Goal: Transaction & Acquisition: Purchase product/service

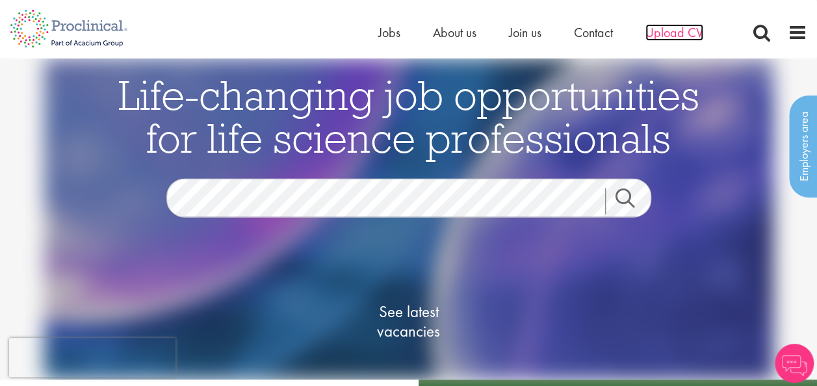
drag, startPoint x: 0, startPoint y: 0, endPoint x: 684, endPoint y: 38, distance: 685.2
click at [684, 38] on span "Upload CV" at bounding box center [675, 32] width 58 height 17
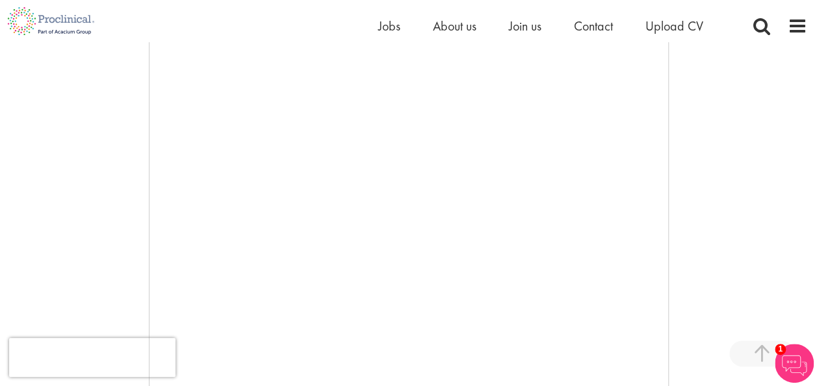
scroll to position [325, 0]
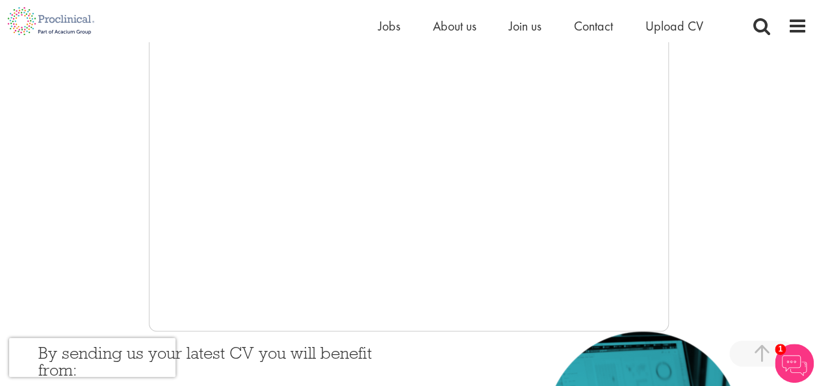
click at [41, 185] on div at bounding box center [409, 136] width 798 height 390
click at [389, 26] on span "Jobs" at bounding box center [389, 26] width 22 height 17
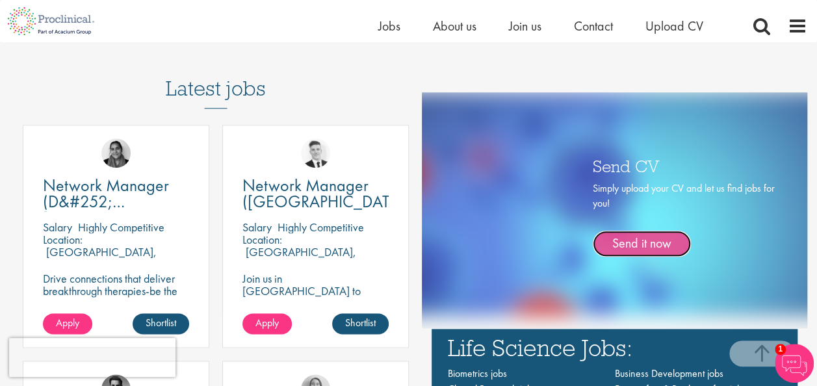
click at [654, 237] on link "Send it now" at bounding box center [642, 244] width 98 height 26
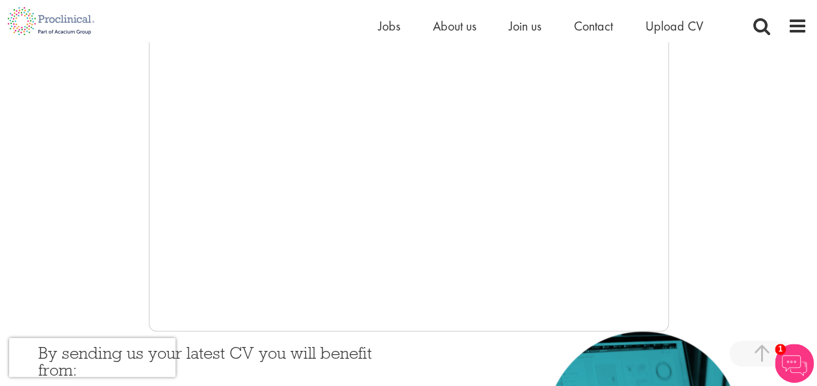
scroll to position [390, 0]
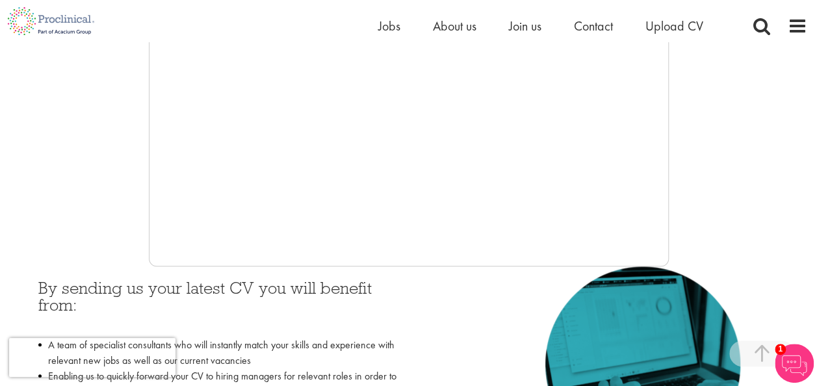
click at [82, 244] on div at bounding box center [409, 71] width 798 height 390
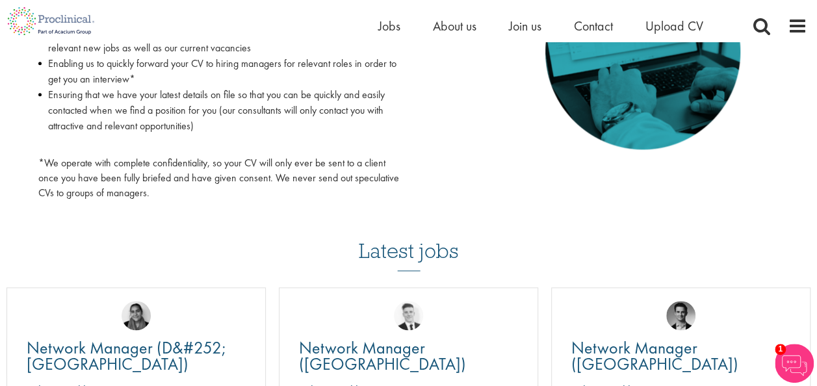
scroll to position [780, 0]
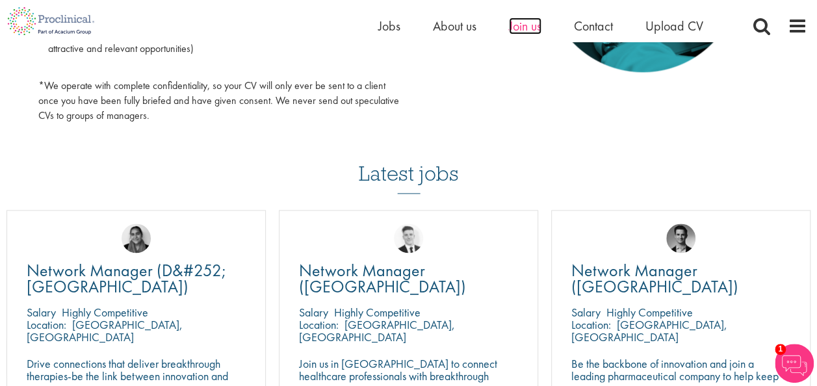
click at [537, 27] on span "Join us" at bounding box center [525, 26] width 33 height 17
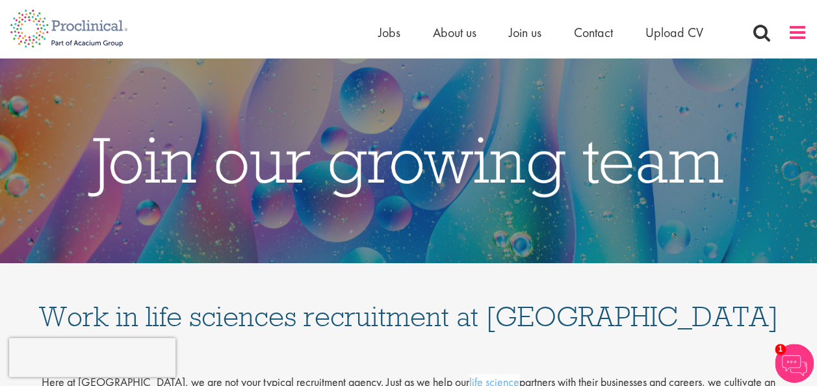
click at [791, 36] on span at bounding box center [798, 33] width 20 height 20
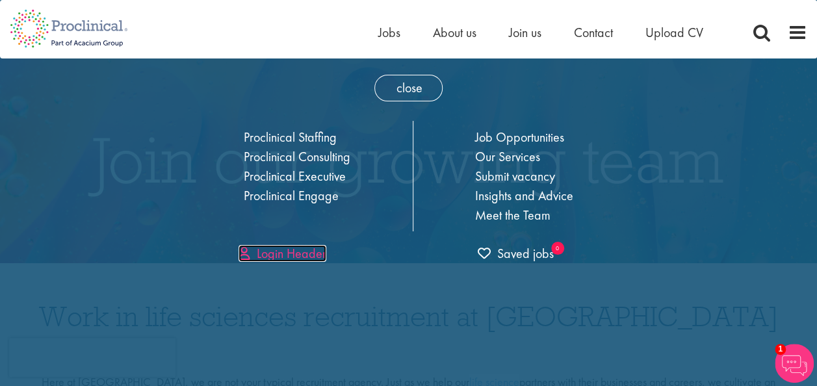
click at [315, 252] on link "Login Header" at bounding box center [283, 253] width 88 height 17
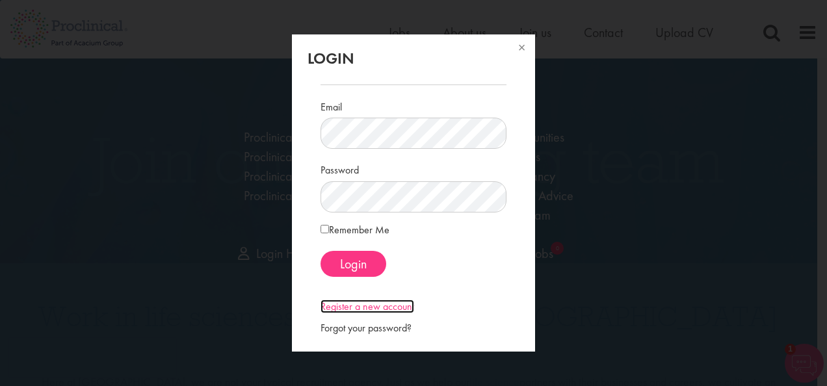
click at [342, 306] on link "Register a new account" at bounding box center [368, 307] width 94 height 14
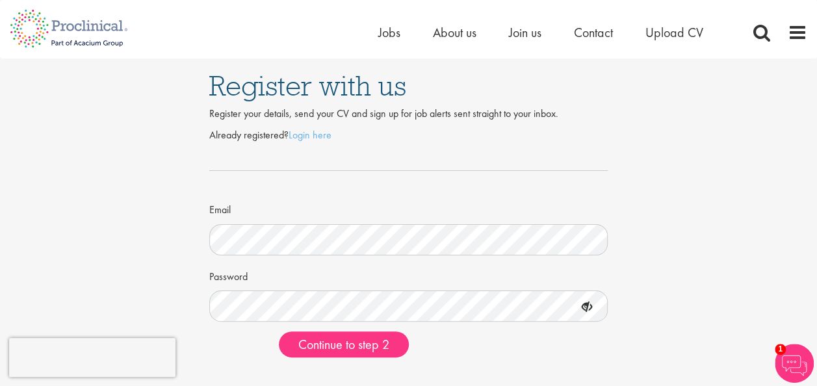
click at [124, 248] on div "Register with us Register your details, send your CV and sign up for job alerts…" at bounding box center [408, 214] width 837 height 310
click at [373, 26] on div "Home Jobs About us Join us Contact Upload CV" at bounding box center [404, 24] width 808 height 49
click at [380, 28] on span "Jobs" at bounding box center [389, 32] width 22 height 17
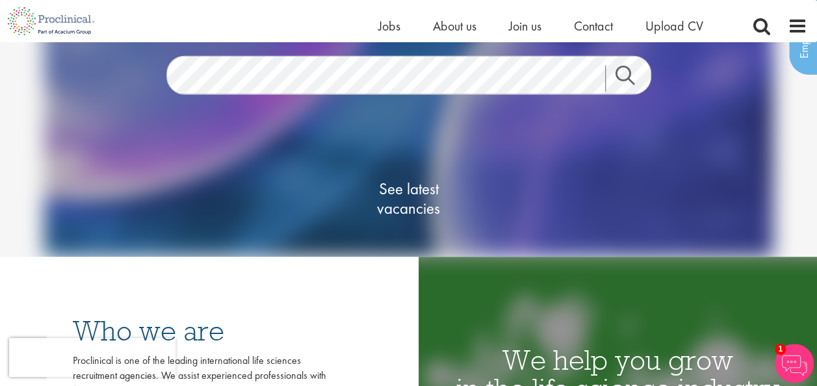
scroll to position [65, 0]
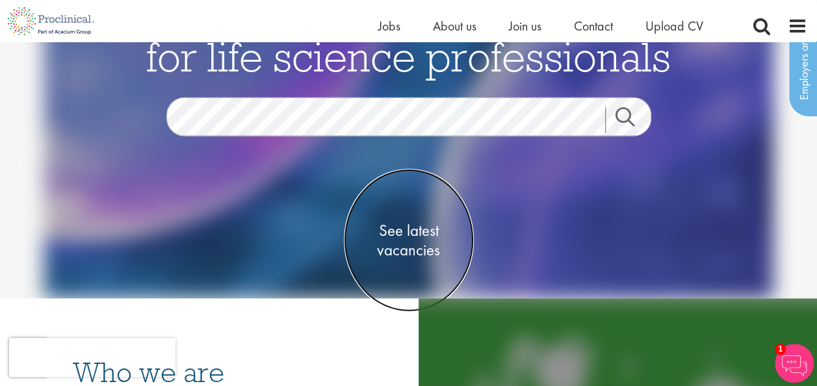
click at [398, 234] on span "See latest vacancies" at bounding box center [409, 239] width 130 height 39
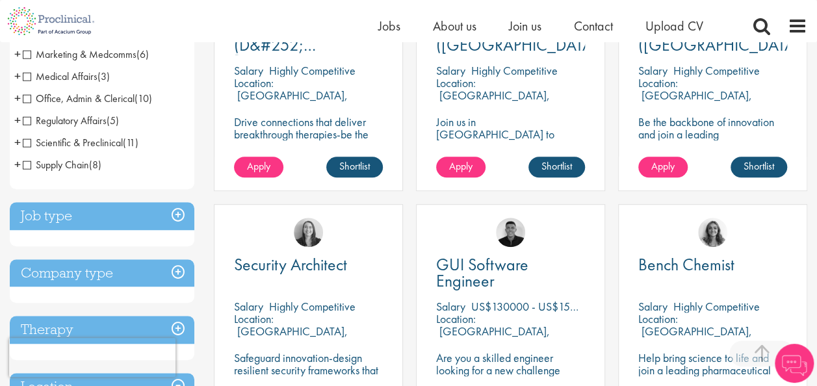
scroll to position [455, 0]
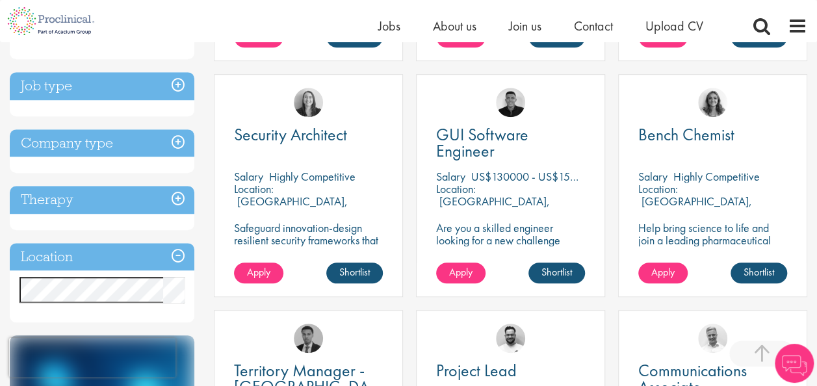
click at [58, 91] on h3 "Job type" at bounding box center [102, 86] width 185 height 28
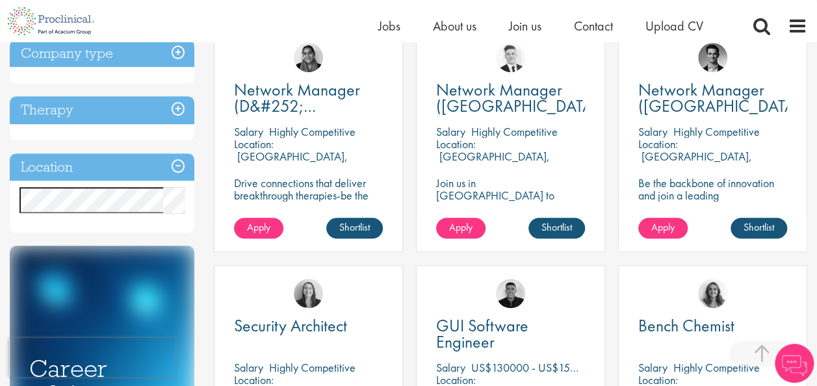
scroll to position [129, 0]
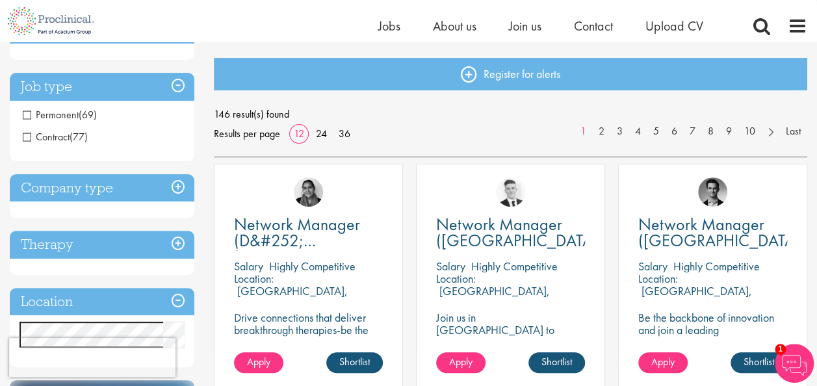
click at [31, 113] on span "Permanent" at bounding box center [51, 115] width 56 height 14
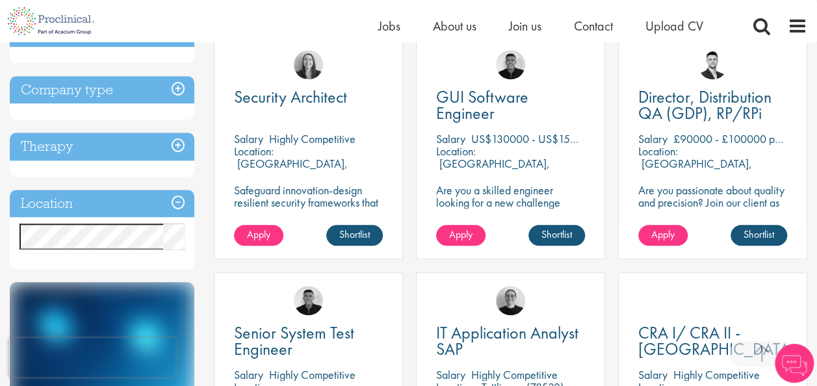
scroll to position [585, 0]
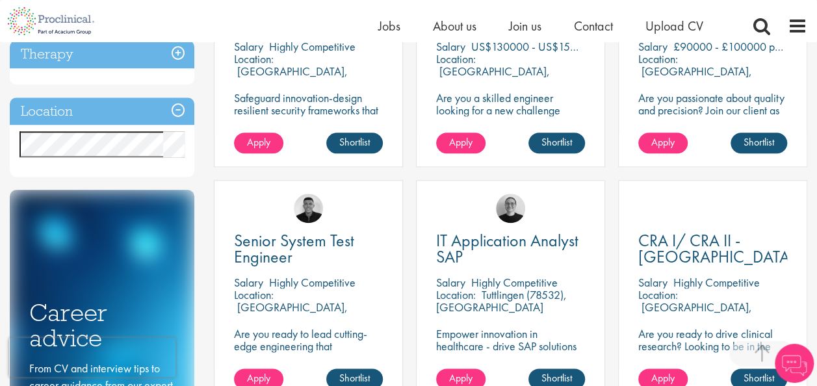
click at [185, 126] on h3 "Location" at bounding box center [102, 112] width 185 height 28
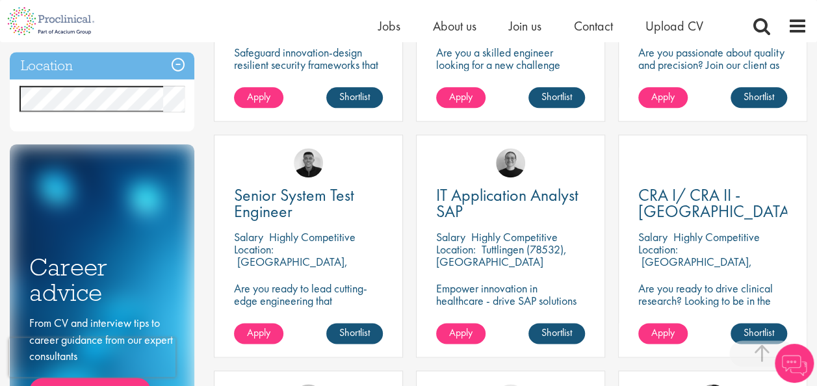
click at [70, 78] on h3 "Location" at bounding box center [102, 66] width 185 height 28
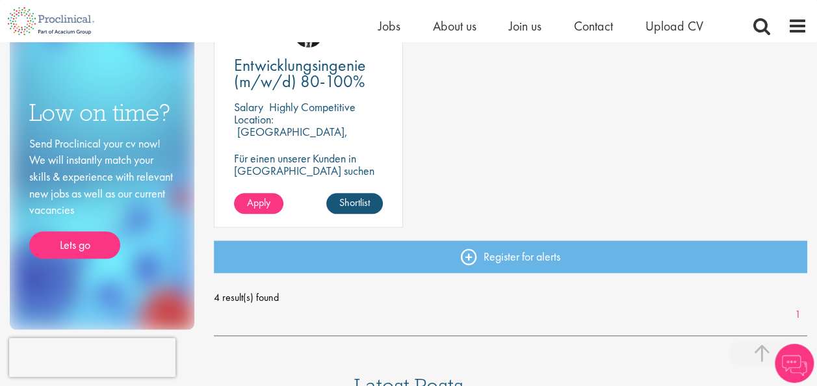
scroll to position [455, 0]
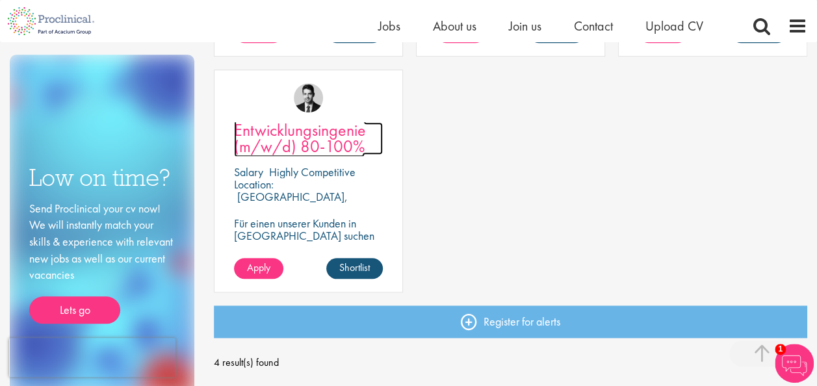
click at [297, 133] on span "Entwicklungsingenie (m/w/d) 80-100%" at bounding box center [300, 138] width 132 height 38
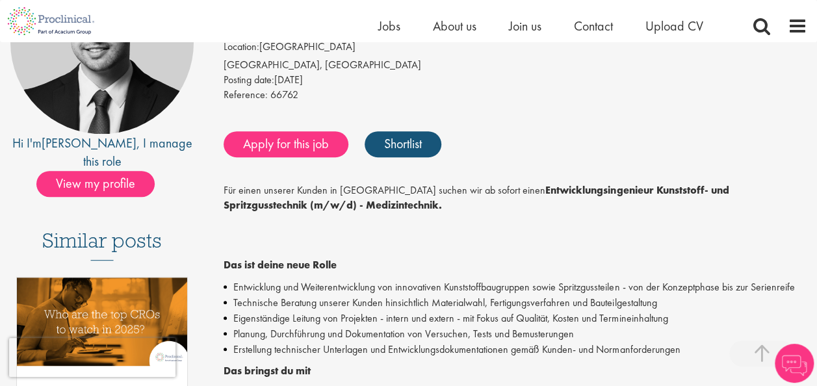
scroll to position [390, 0]
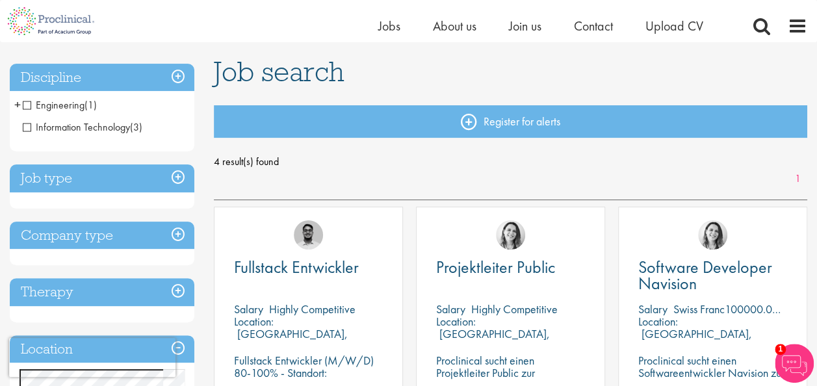
scroll to position [65, 0]
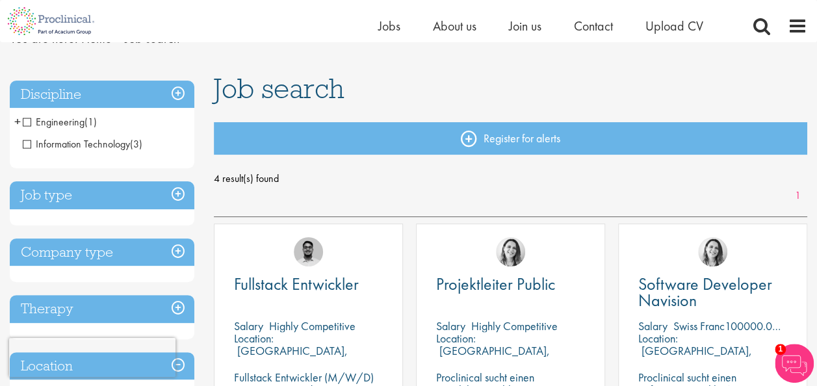
click at [174, 198] on h3 "Job type" at bounding box center [102, 195] width 185 height 28
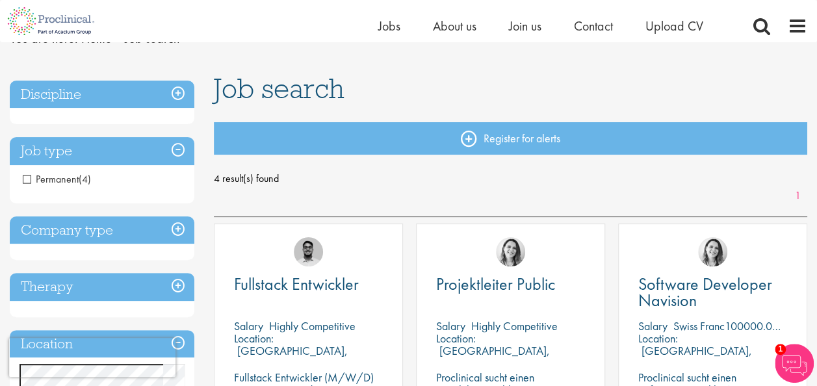
click at [25, 178] on span "Permanent" at bounding box center [51, 179] width 56 height 14
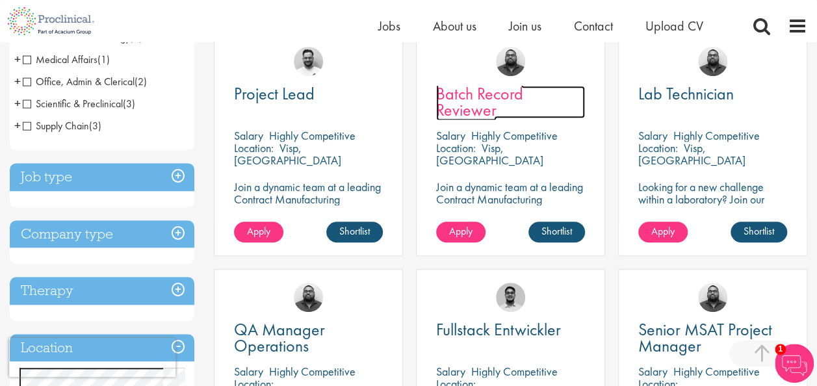
click at [470, 113] on span "Batch Record Reviewer" at bounding box center [479, 102] width 87 height 38
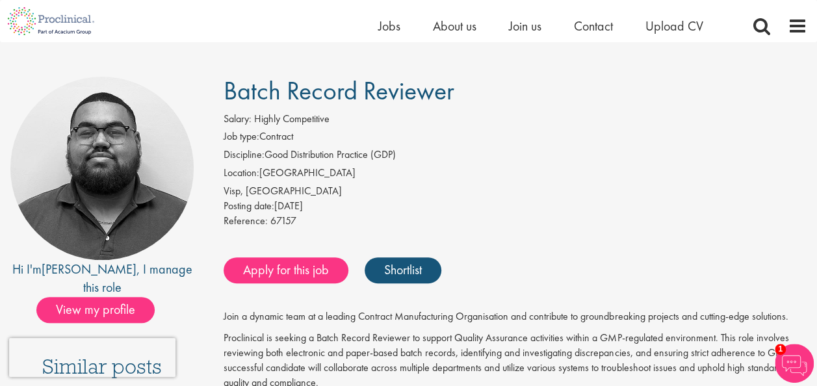
scroll to position [65, 0]
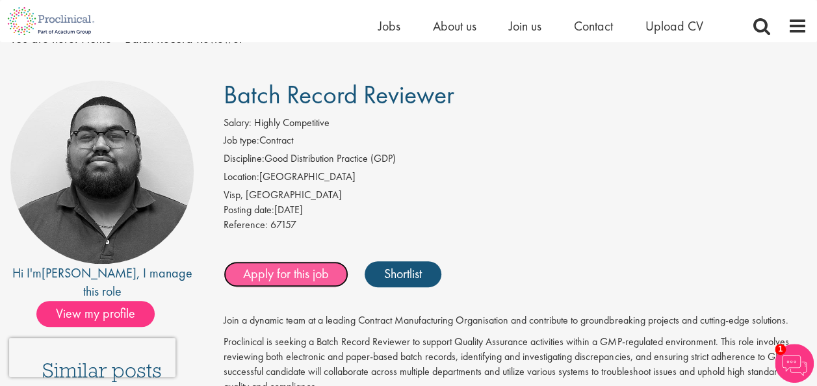
click at [278, 278] on link "Apply for this job" at bounding box center [286, 274] width 125 height 26
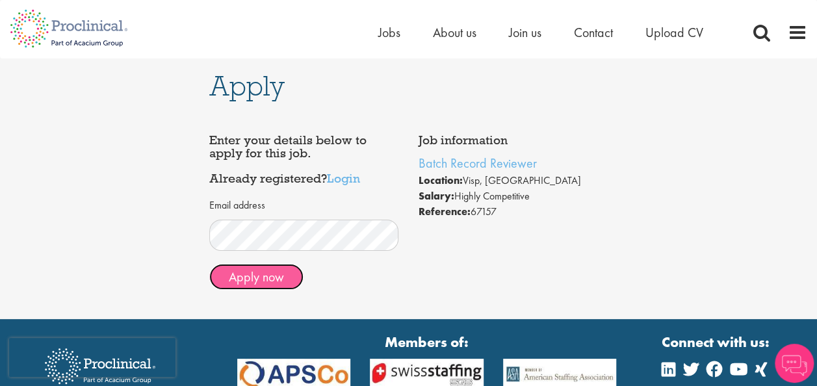
click at [272, 283] on button "Apply now" at bounding box center [256, 277] width 94 height 26
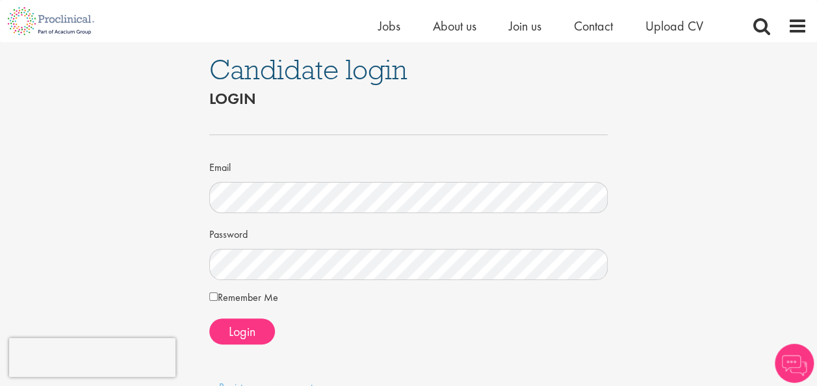
scroll to position [195, 0]
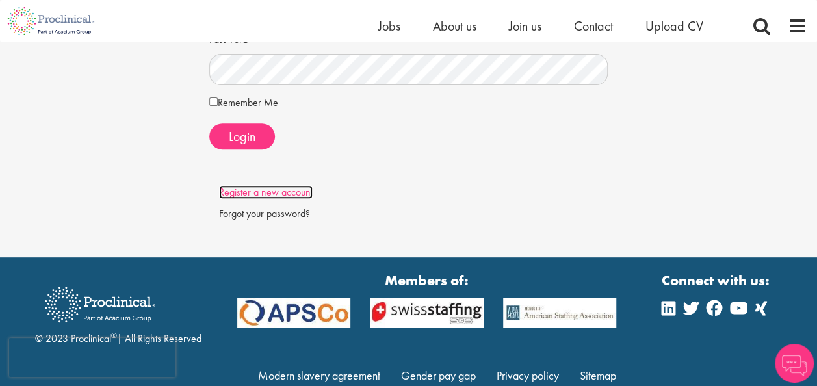
click at [245, 196] on link "Register a new account" at bounding box center [266, 192] width 94 height 14
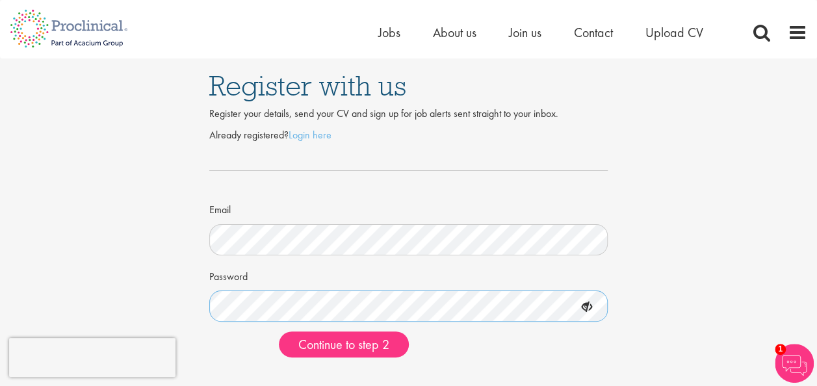
click at [279, 332] on button "Continue to step 2" at bounding box center [344, 345] width 130 height 26
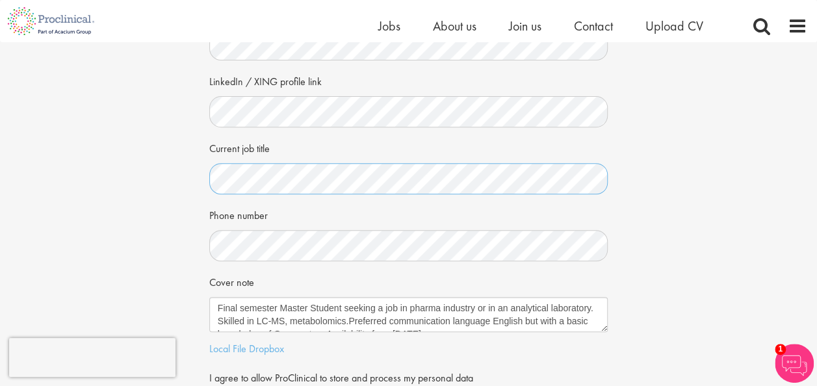
scroll to position [195, 0]
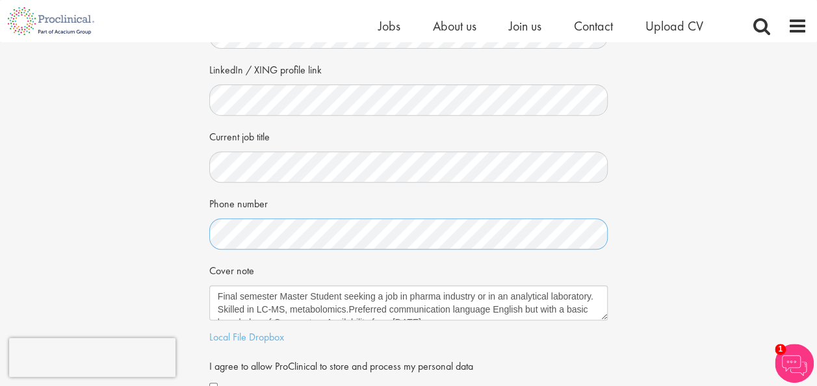
click at [174, 245] on div "Your personal details Please give us a few more details, which will help us fin…" at bounding box center [408, 144] width 837 height 595
click at [167, 243] on div "Your personal details Please give us a few more details, which will help us fin…" at bounding box center [408, 144] width 837 height 595
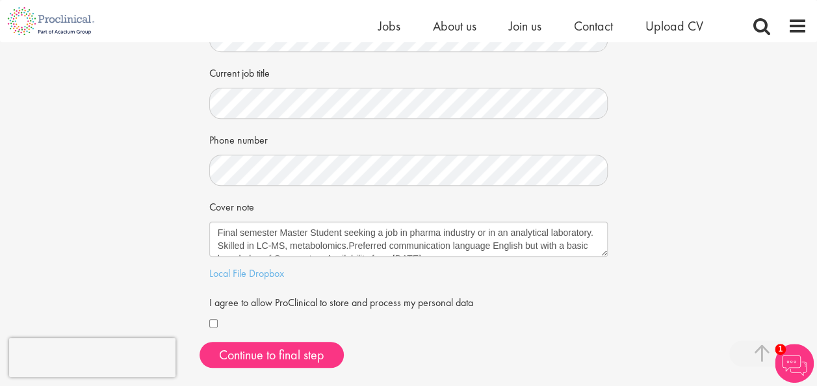
scroll to position [260, 0]
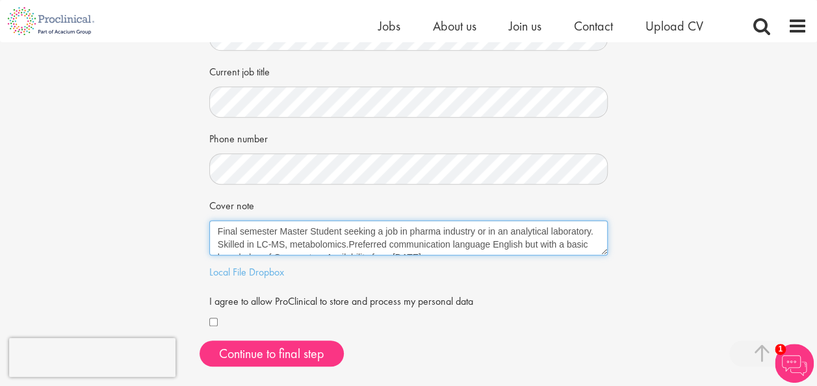
click at [530, 239] on textarea "Final semester Master Student seeking a job in pharma industry or in an analyti…" at bounding box center [408, 237] width 399 height 35
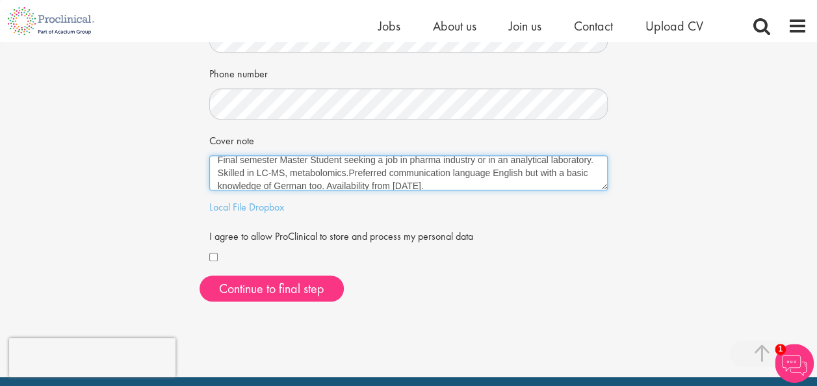
scroll to position [0, 0]
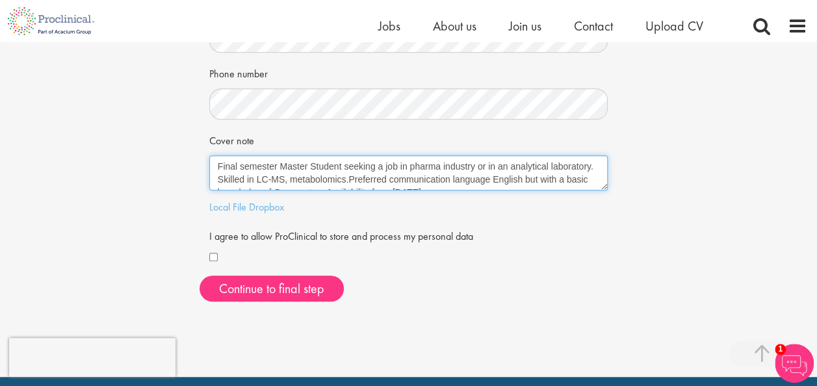
drag, startPoint x: 518, startPoint y: 180, endPoint x: 216, endPoint y: 162, distance: 302.3
click at [216, 162] on textarea "Final semester Master Student seeking a job in pharma industry or in an analyti…" at bounding box center [408, 172] width 399 height 35
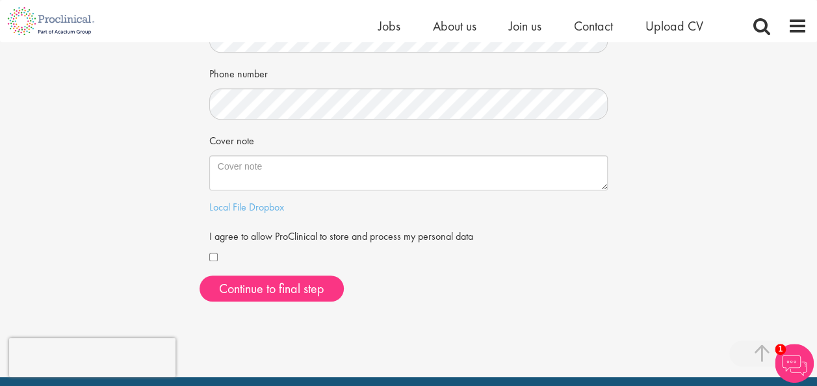
click at [155, 170] on div "Your personal details Please give us a few more details, which will help us fin…" at bounding box center [408, 14] width 837 height 595
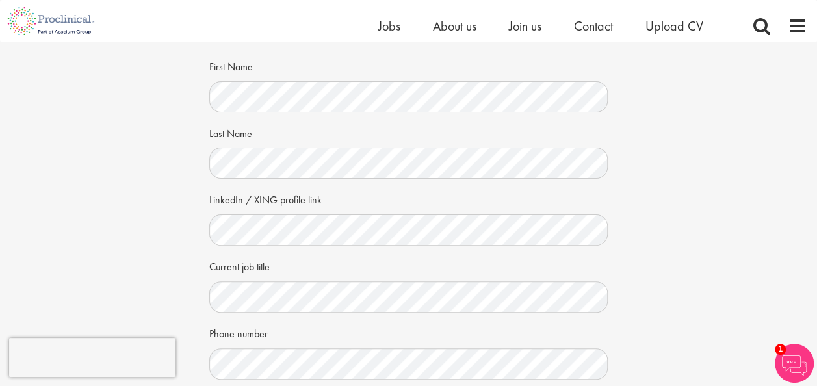
scroll to position [260, 0]
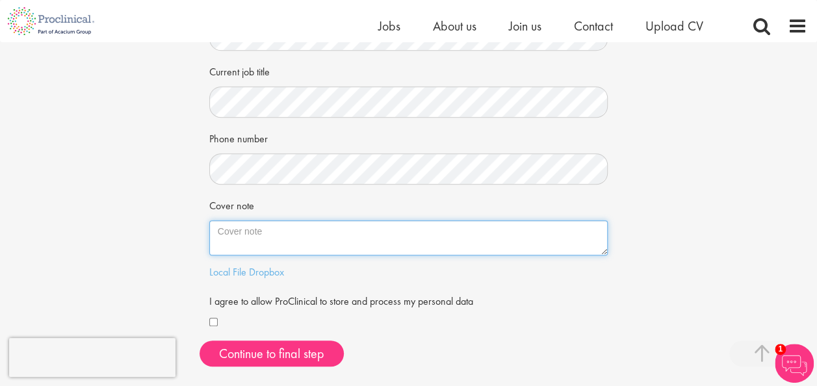
click at [259, 230] on textarea "Final semester Master Student seeking a job in pharma industry or in an analyti…" at bounding box center [408, 237] width 399 height 35
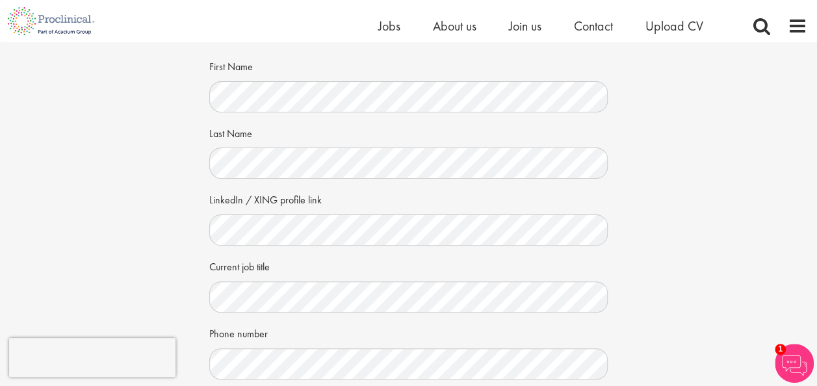
scroll to position [65, 0]
click at [153, 197] on div "Your personal details Please give us a few more details, which will help us fin…" at bounding box center [408, 274] width 837 height 595
click at [194, 235] on div "Your personal details Please give us a few more details, which will help us fin…" at bounding box center [408, 274] width 837 height 595
click at [189, 164] on div "Your personal details Please give us a few more details, which will help us fin…" at bounding box center [408, 274] width 837 height 595
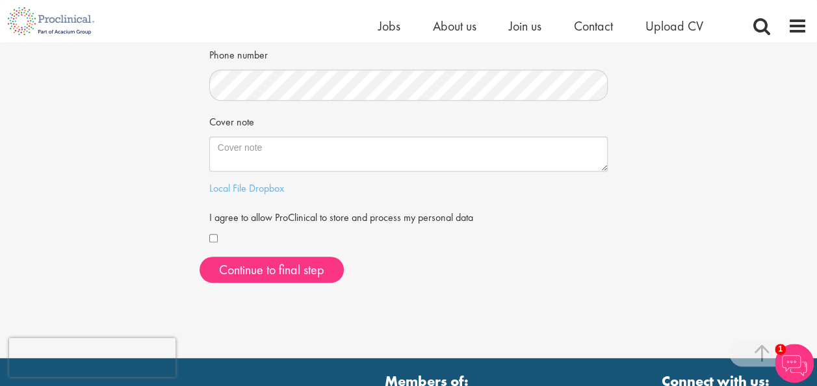
scroll to position [390, 0]
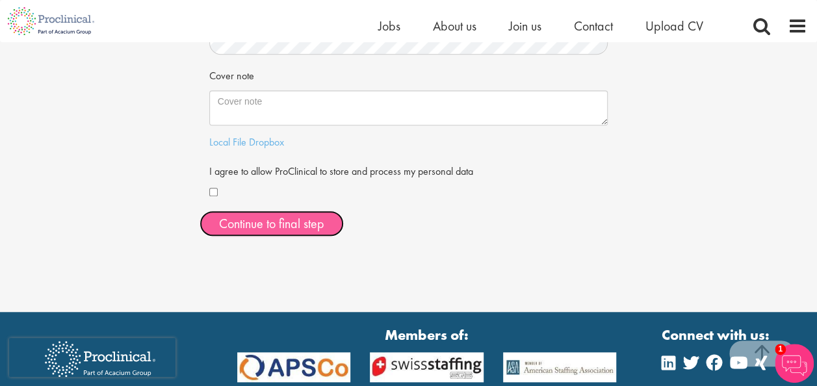
click at [219, 223] on button "Continue to final step" at bounding box center [272, 224] width 144 height 26
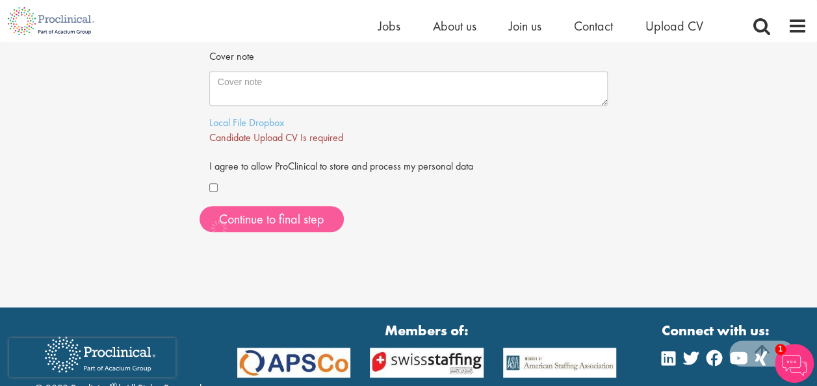
scroll to position [410, 0]
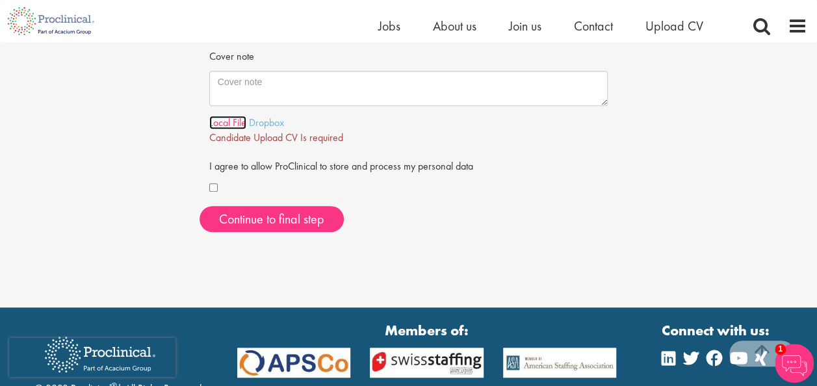
click at [245, 126] on link "Local File" at bounding box center [227, 123] width 37 height 14
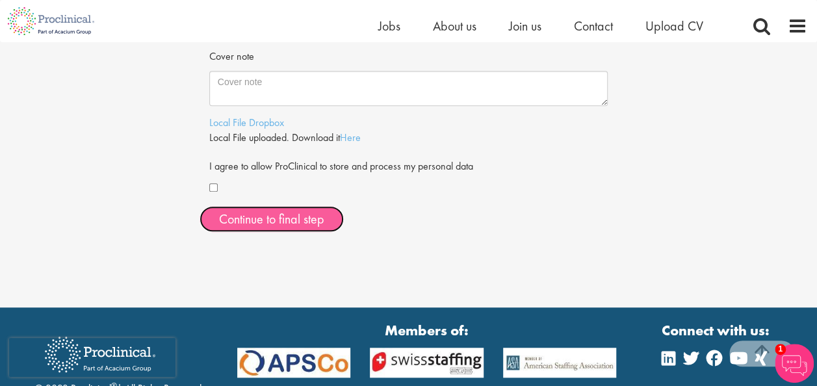
click at [265, 217] on span "Continue to final step" at bounding box center [271, 219] width 105 height 17
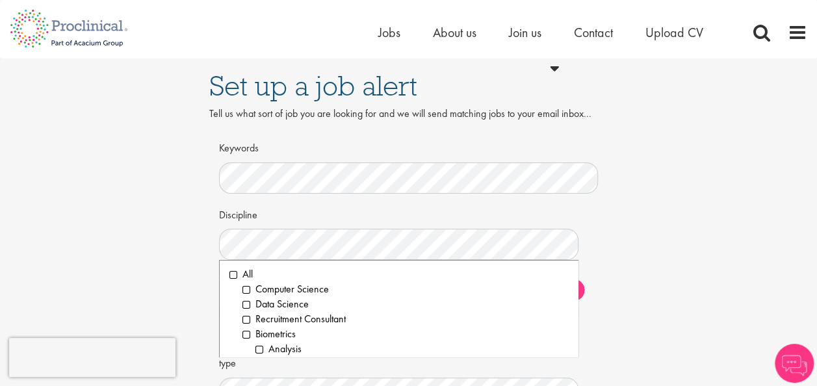
click at [74, 181] on div "Set up a job alert Tell us what sort of job you are looking for and we will sen…" at bounding box center [408, 291] width 837 height 464
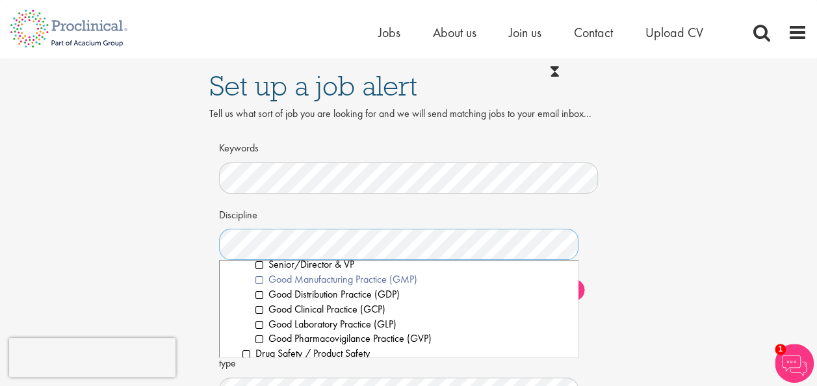
scroll to position [520, 0]
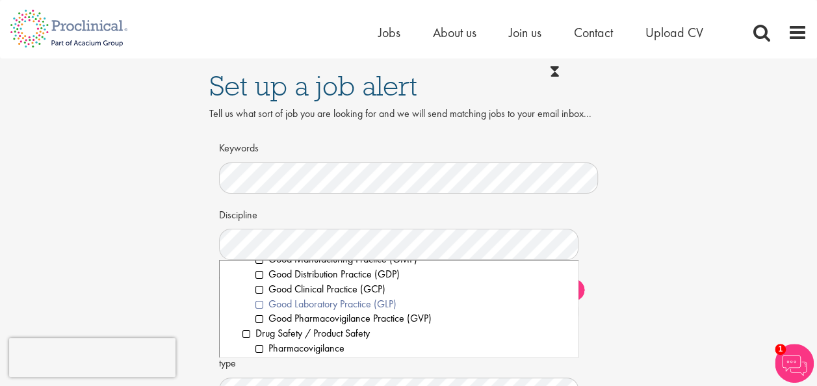
click at [256, 302] on li "Good Laboratory Practice (GLP)" at bounding box center [412, 304] width 313 height 15
click at [258, 291] on li "Good Clinical Practice (GCP)" at bounding box center [412, 289] width 313 height 15
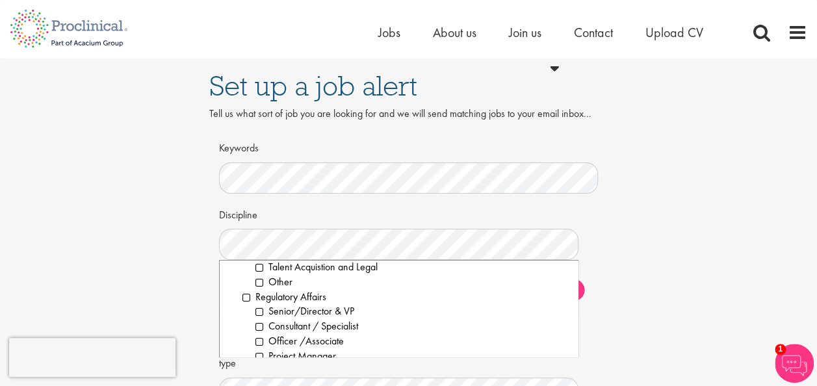
scroll to position [1496, 0]
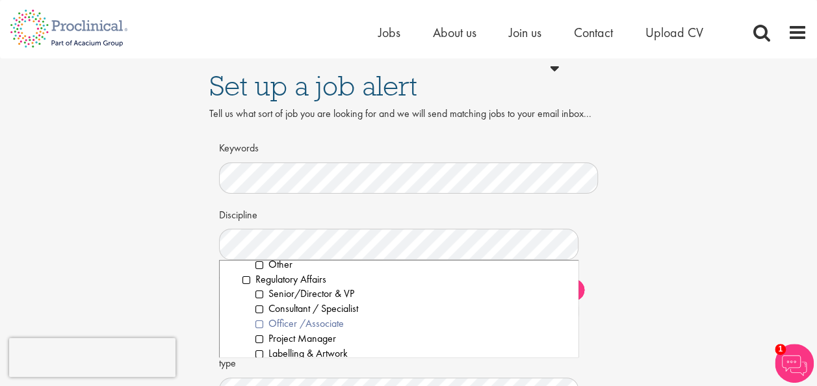
click at [257, 325] on li "Officer /Associate" at bounding box center [412, 324] width 313 height 15
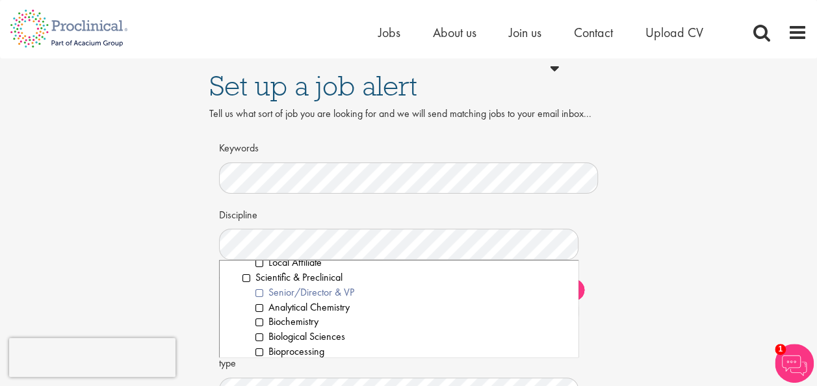
scroll to position [1691, 0]
click at [262, 281] on li "Analytical Chemistry" at bounding box center [412, 278] width 313 height 15
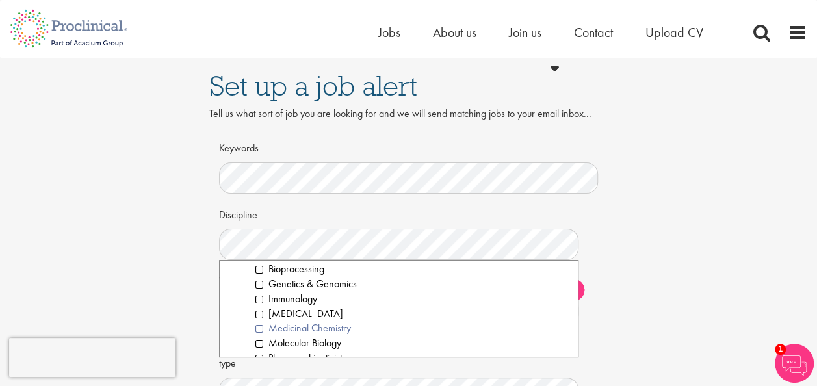
scroll to position [1756, 0]
click at [261, 303] on li "[MEDICAL_DATA]" at bounding box center [412, 302] width 313 height 15
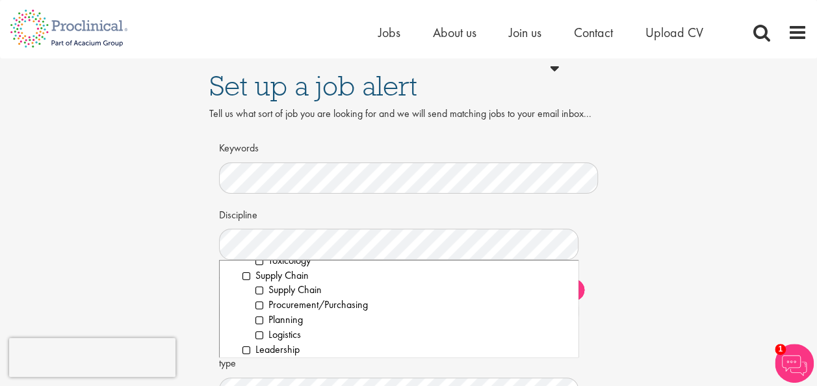
scroll to position [1892, 0]
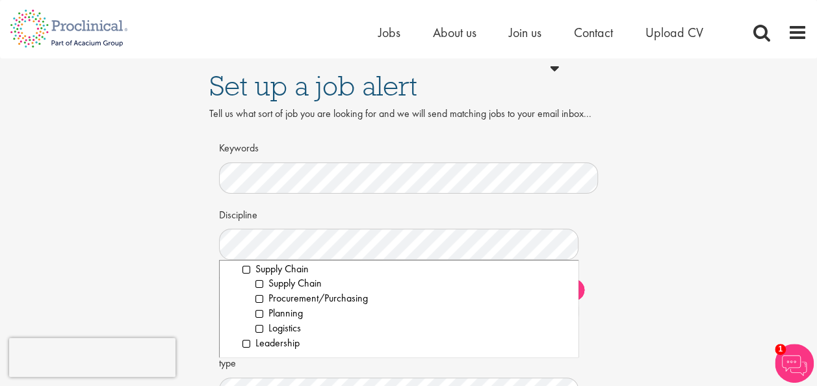
click at [661, 306] on div "Set up a job alert Tell us what sort of job you are looking for and we will sen…" at bounding box center [408, 291] width 837 height 464
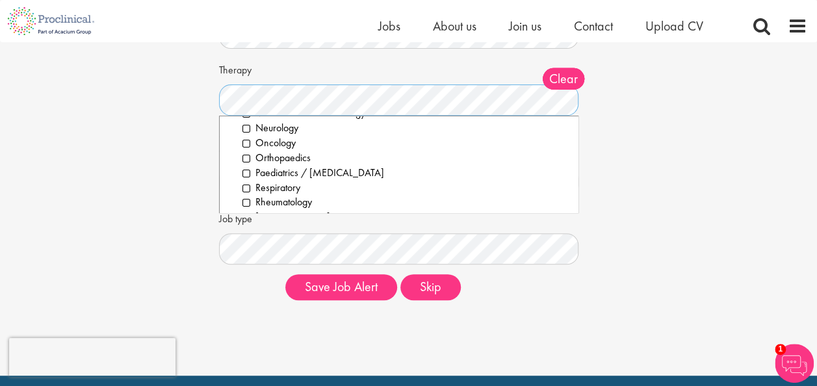
scroll to position [258, 0]
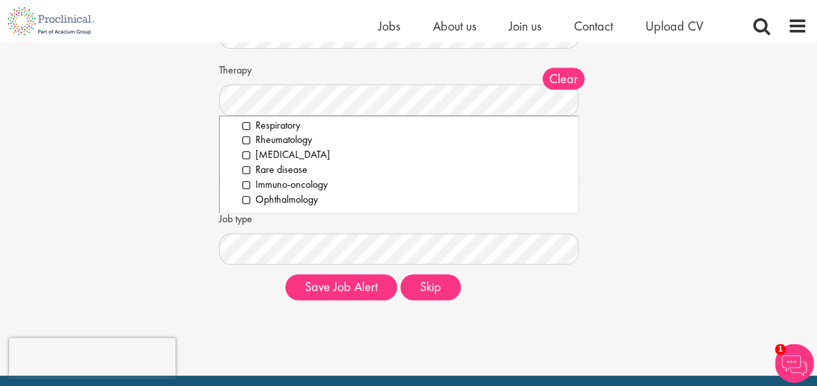
click at [116, 176] on div "Set up a job alert Tell us what sort of job you are looking for and we will sen…" at bounding box center [408, 79] width 837 height 464
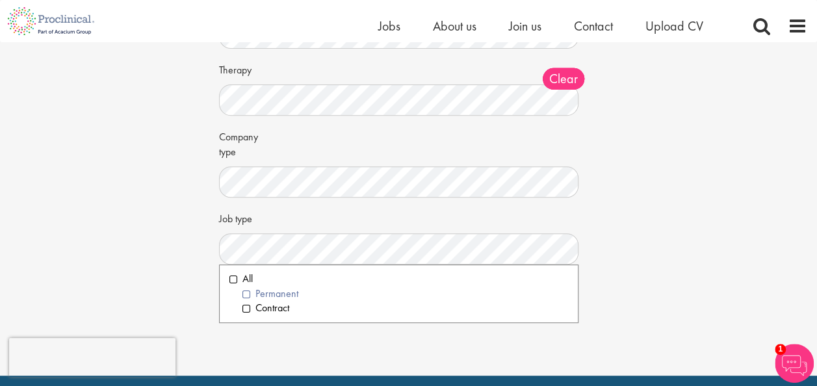
click at [245, 287] on li "Permanent" at bounding box center [406, 294] width 326 height 15
click at [122, 170] on div "Set up a job alert Tell us what sort of job you are looking for and we will sen…" at bounding box center [408, 79] width 837 height 464
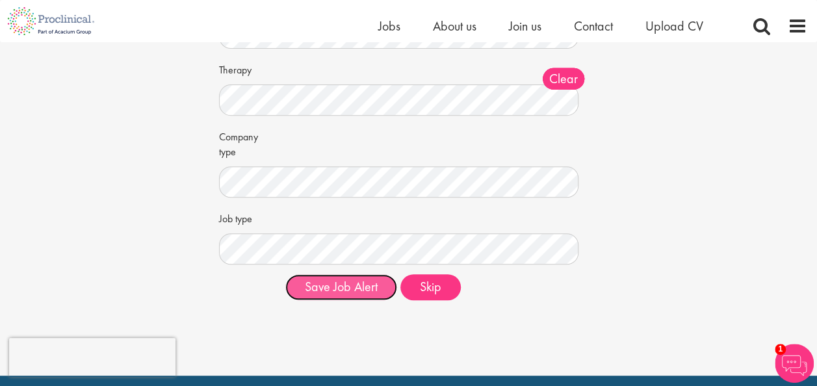
click at [337, 291] on button "Save Job Alert" at bounding box center [341, 287] width 112 height 26
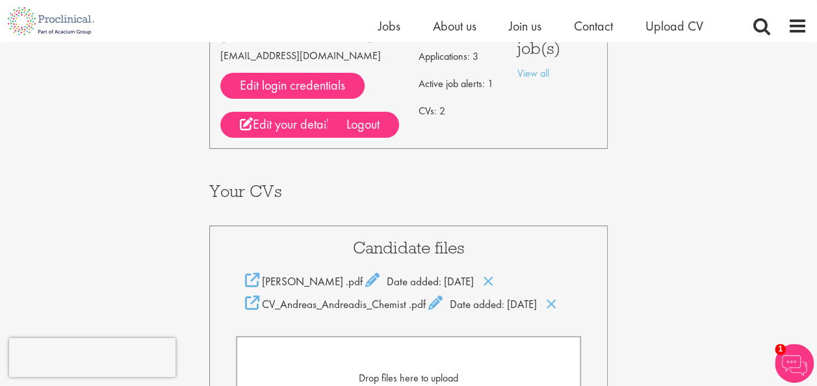
scroll to position [195, 0]
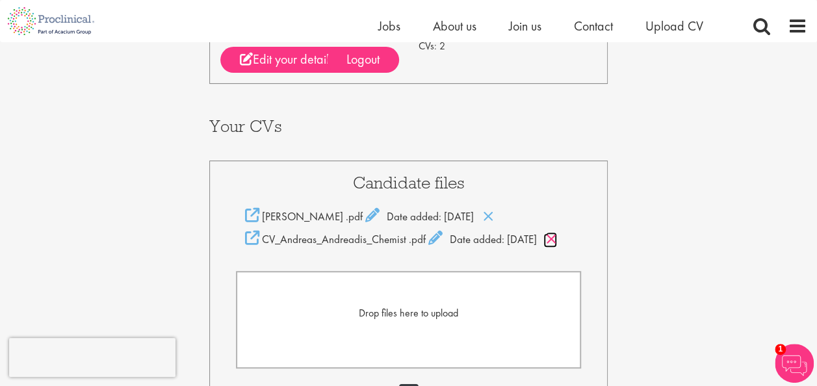
click at [557, 242] on icon at bounding box center [551, 239] width 11 height 14
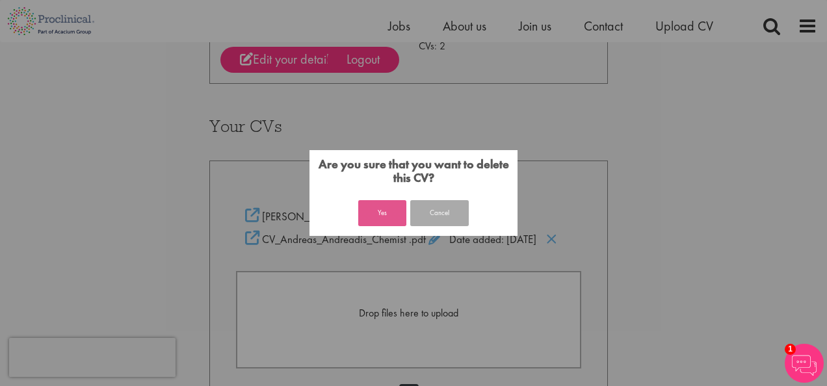
click at [379, 206] on button "Yes" at bounding box center [382, 213] width 48 height 26
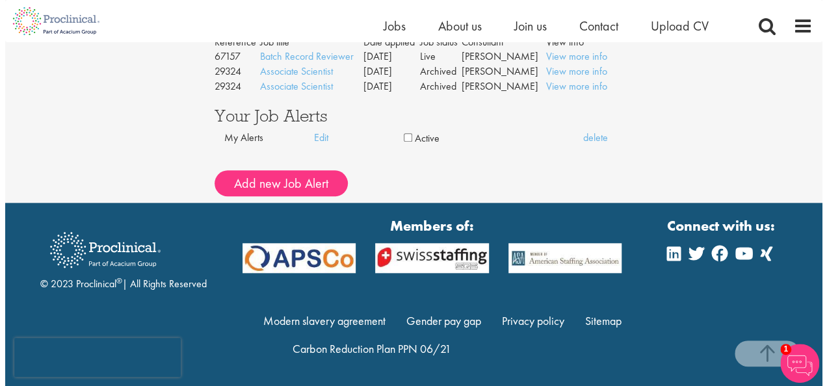
scroll to position [540, 0]
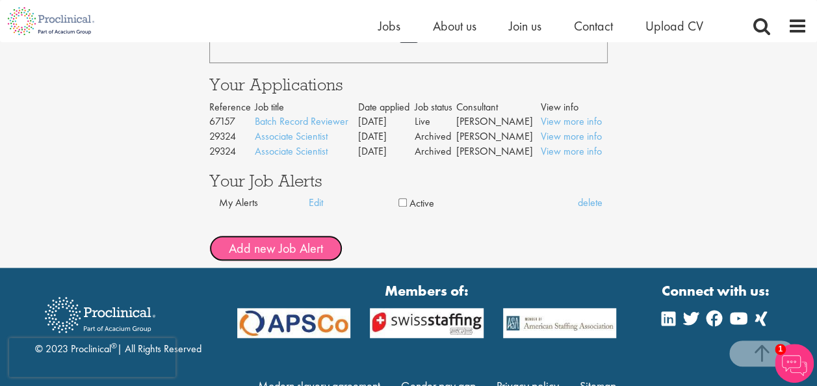
click at [268, 243] on button "Add new Job Alert" at bounding box center [275, 248] width 133 height 26
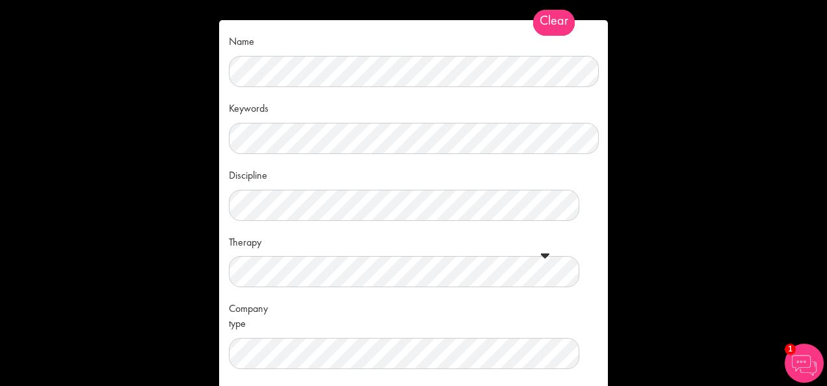
click at [693, 111] on div "Name Keywords Discipline Clear All Computer Science Data Science Recruitment Co…" at bounding box center [413, 193] width 827 height 386
click at [1, 207] on div "Name Keywords Discipline Clear All Computer Science Data Science Recruitment Co…" at bounding box center [413, 193] width 827 height 386
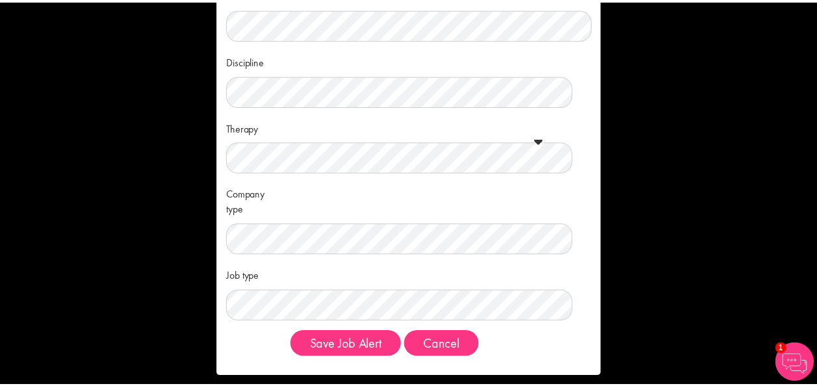
scroll to position [125, 0]
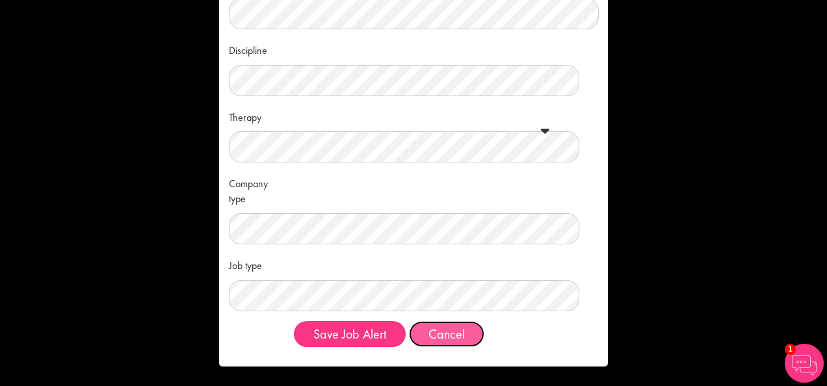
click at [436, 338] on button "Cancel" at bounding box center [446, 334] width 75 height 26
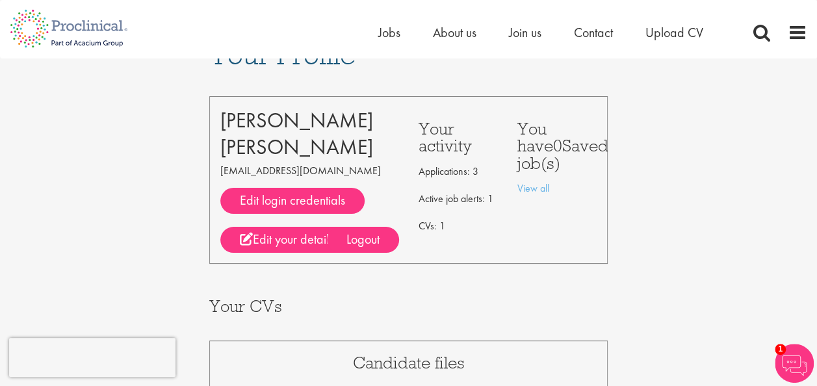
scroll to position [0, 0]
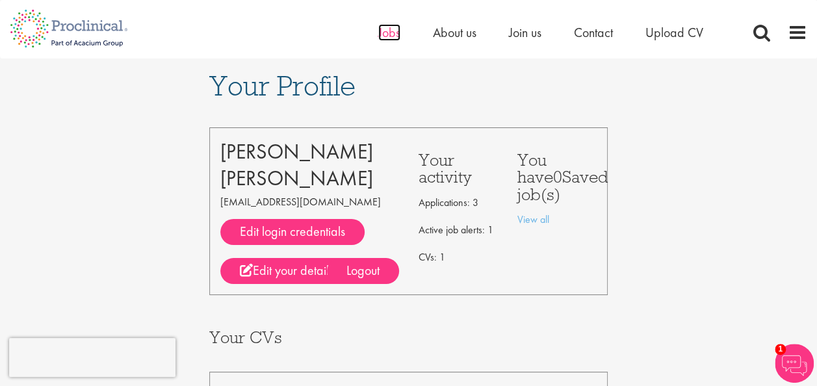
click at [388, 35] on span "Jobs" at bounding box center [389, 32] width 22 height 17
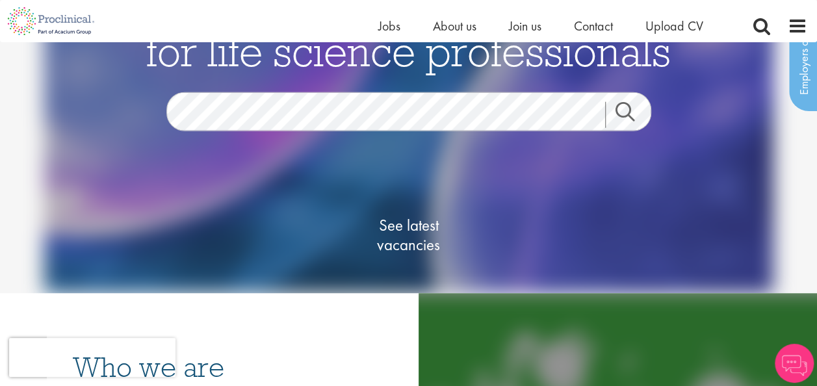
scroll to position [65, 0]
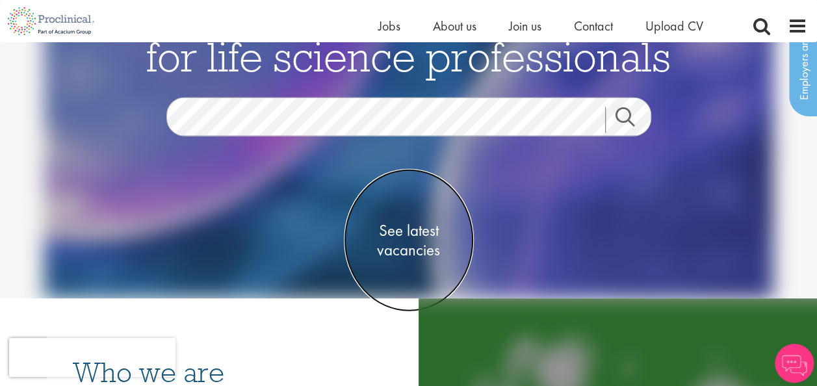
click at [403, 241] on span "See latest vacancies" at bounding box center [409, 239] width 130 height 39
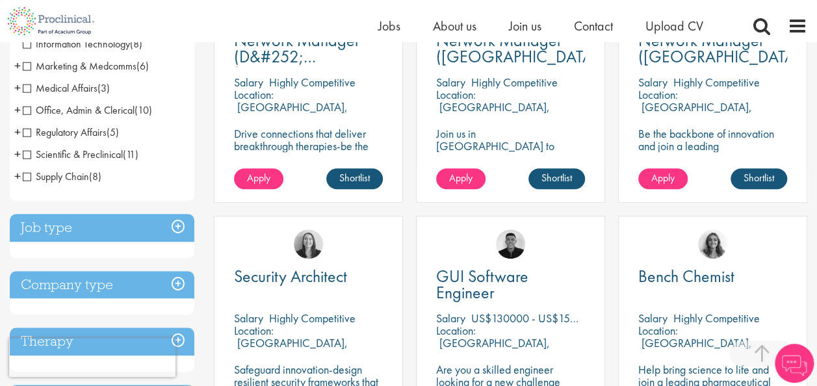
scroll to position [455, 0]
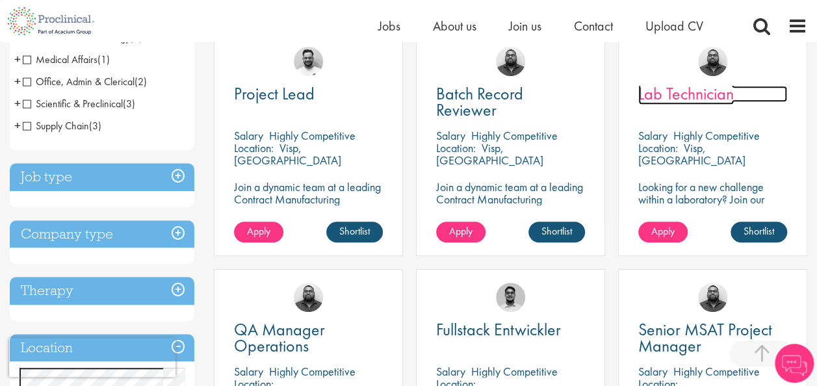
click at [659, 92] on span "Lab Technician" at bounding box center [687, 94] width 96 height 22
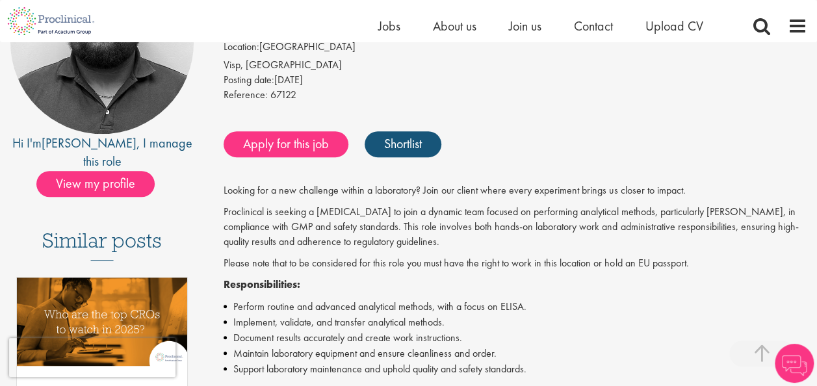
scroll to position [325, 0]
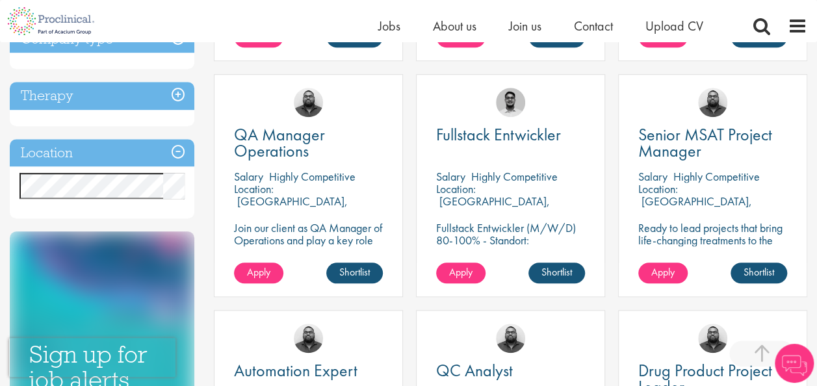
scroll to position [585, 0]
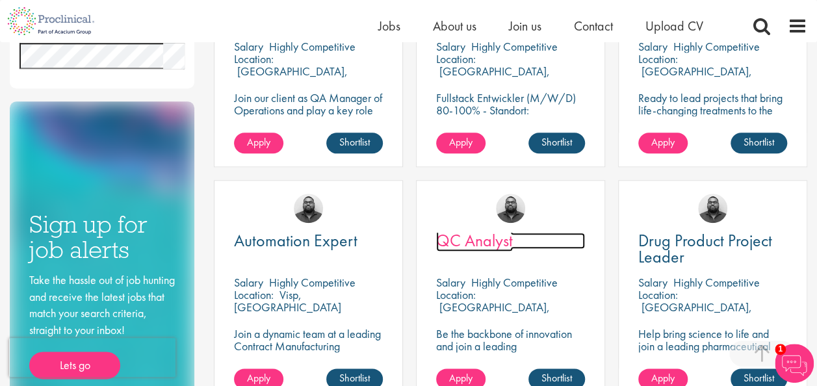
click at [478, 246] on span "QC Analyst" at bounding box center [474, 241] width 77 height 22
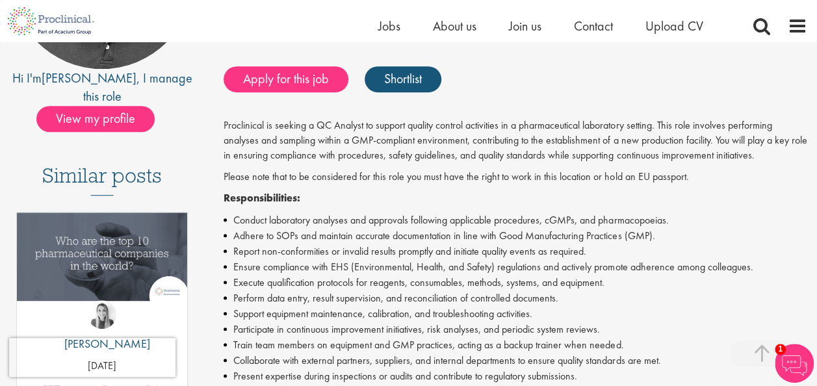
scroll to position [390, 0]
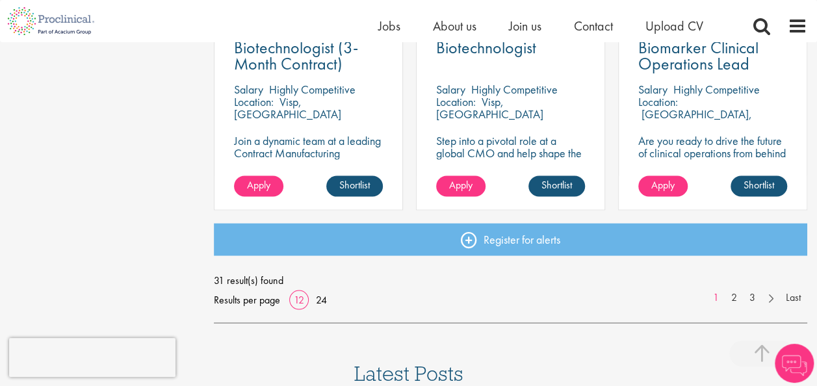
scroll to position [1056, 0]
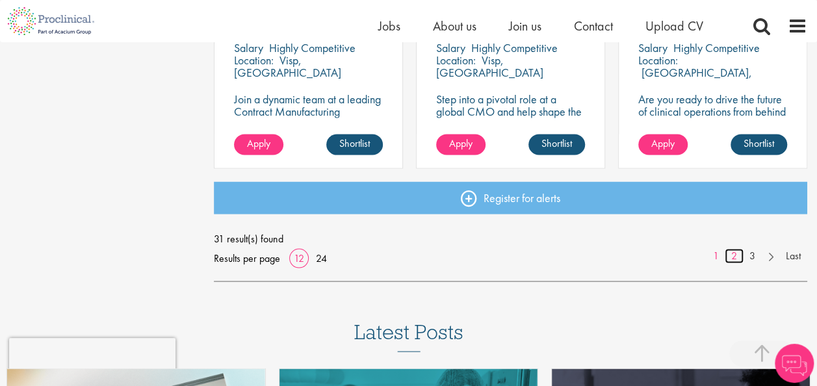
click at [734, 256] on link "2" at bounding box center [734, 255] width 19 height 15
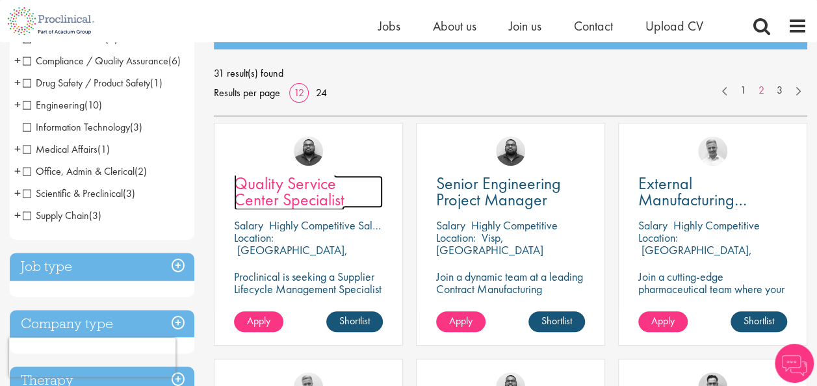
click at [311, 186] on span "Quality Service Center Specialist" at bounding box center [289, 191] width 111 height 38
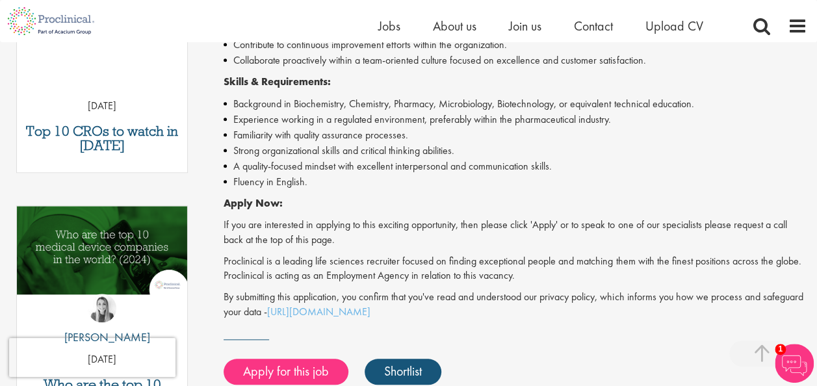
scroll to position [325, 0]
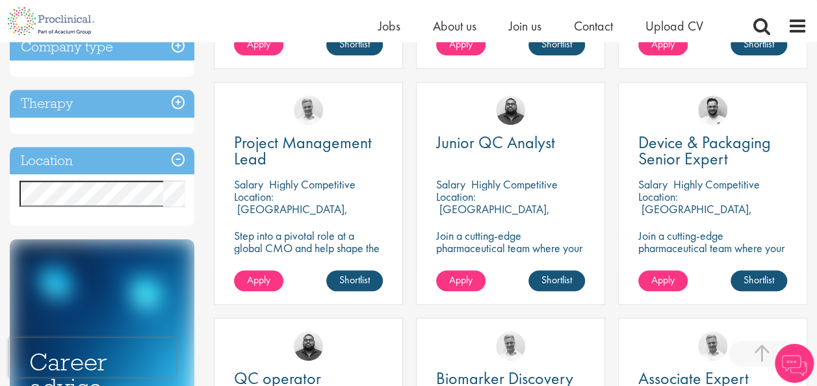
scroll to position [577, 0]
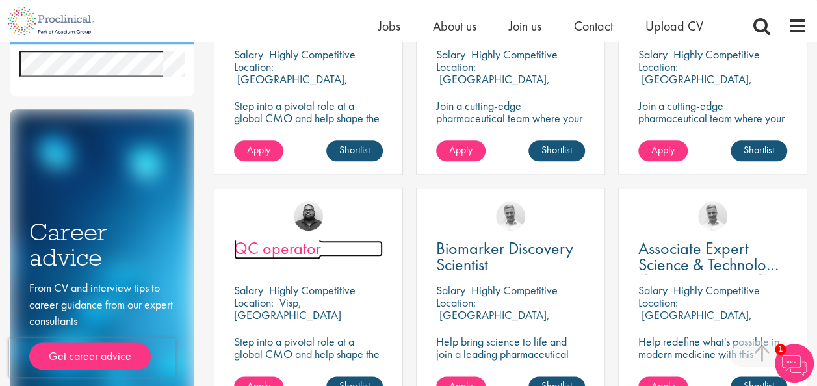
click at [260, 252] on span "QC operator" at bounding box center [277, 248] width 87 height 22
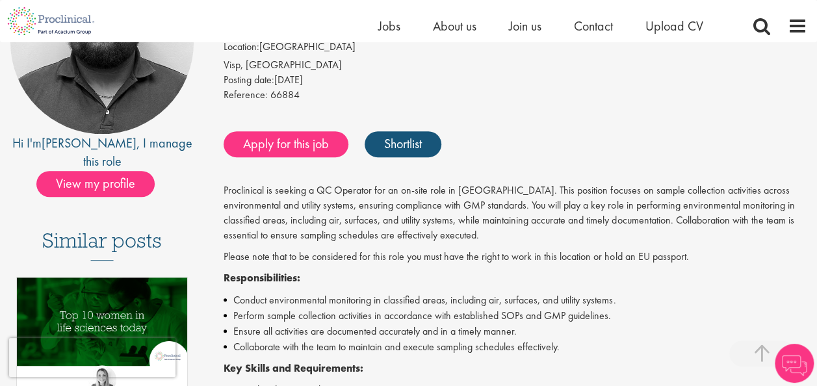
scroll to position [260, 0]
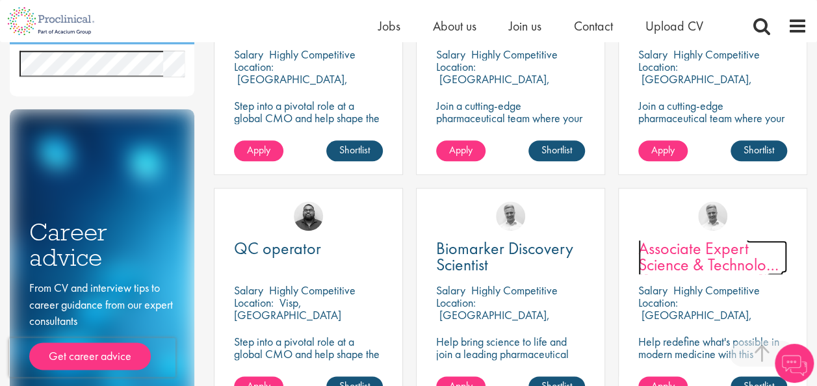
click at [689, 267] on span "Associate Expert Science & Technology ([MEDICAL_DATA])" at bounding box center [711, 264] width 145 height 55
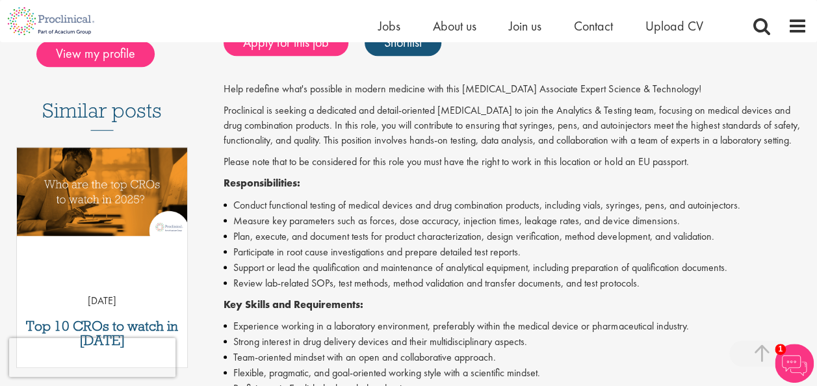
scroll to position [195, 0]
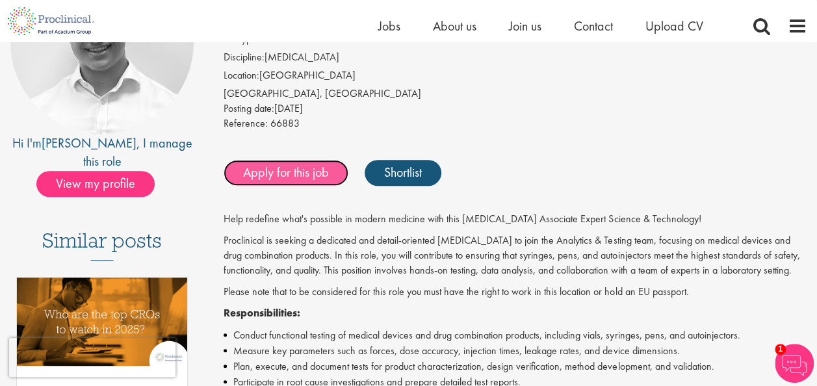
click at [289, 160] on link "Apply for this job" at bounding box center [286, 173] width 125 height 26
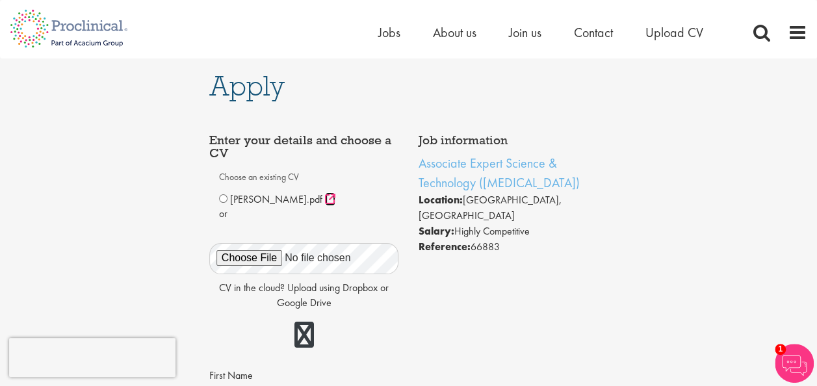
click at [336, 203] on icon at bounding box center [330, 199] width 10 height 10
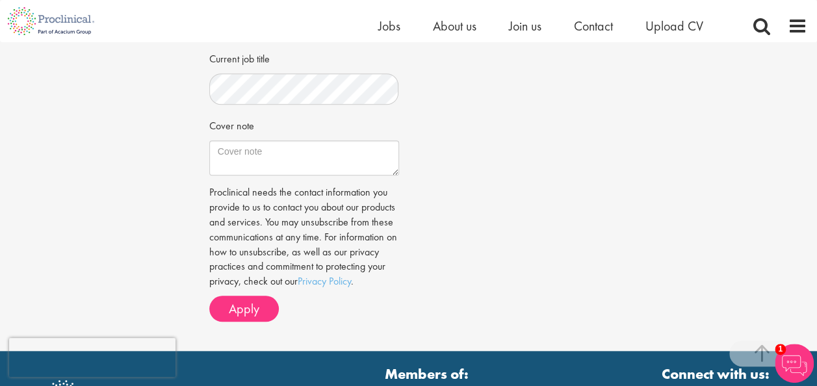
scroll to position [520, 0]
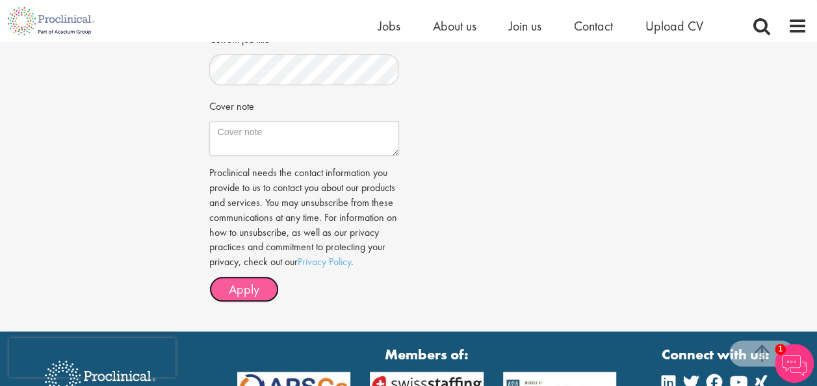
click at [244, 298] on span "Apply" at bounding box center [244, 289] width 31 height 17
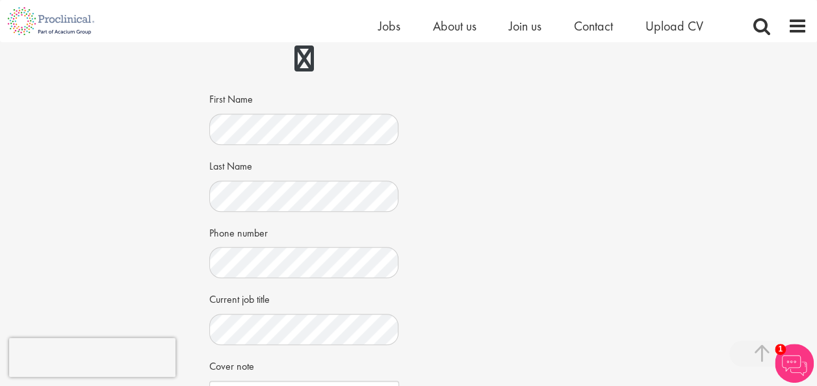
scroll to position [455, 0]
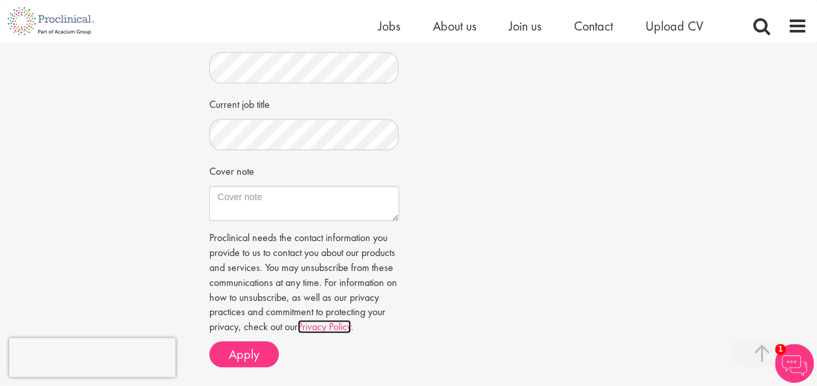
click at [351, 326] on link "Privacy Policy" at bounding box center [324, 327] width 53 height 14
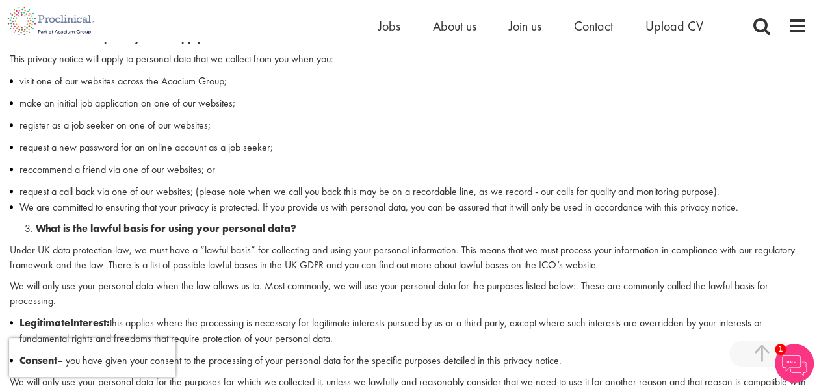
scroll to position [455, 0]
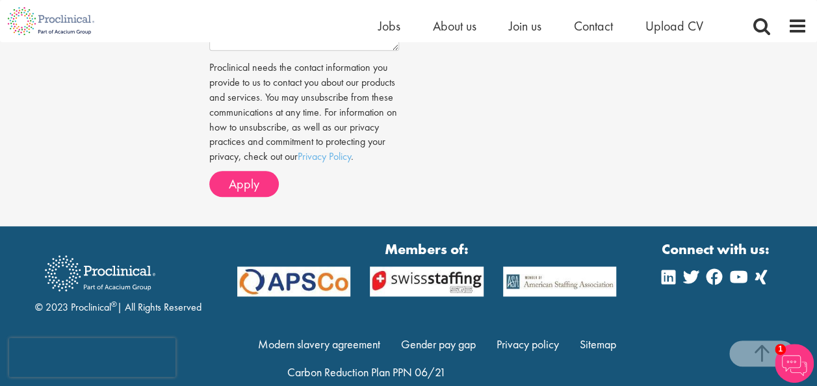
scroll to position [650, 0]
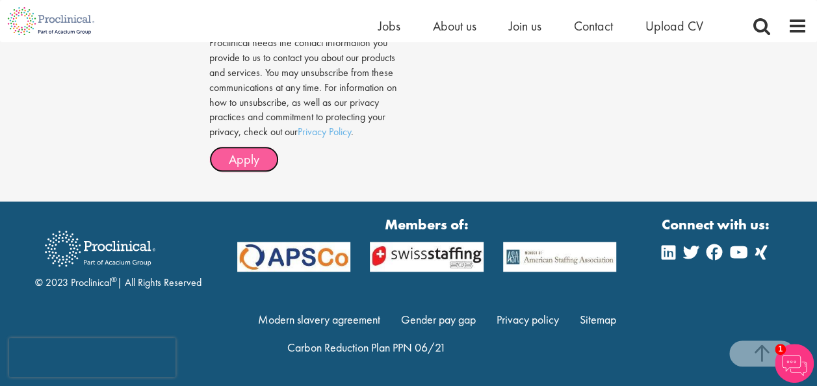
click at [234, 168] on span "Apply" at bounding box center [244, 159] width 31 height 17
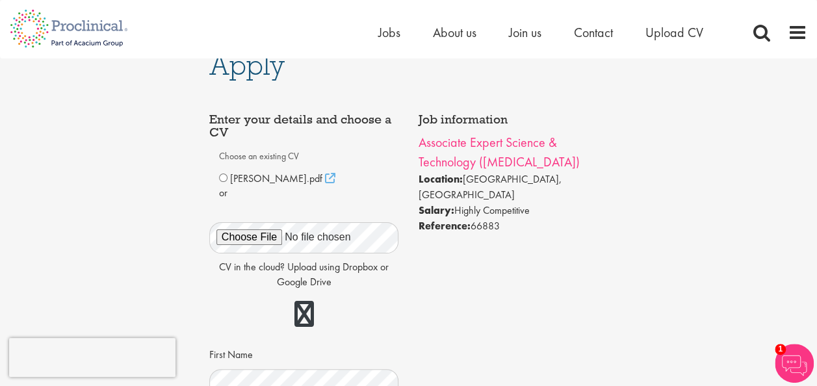
scroll to position [0, 0]
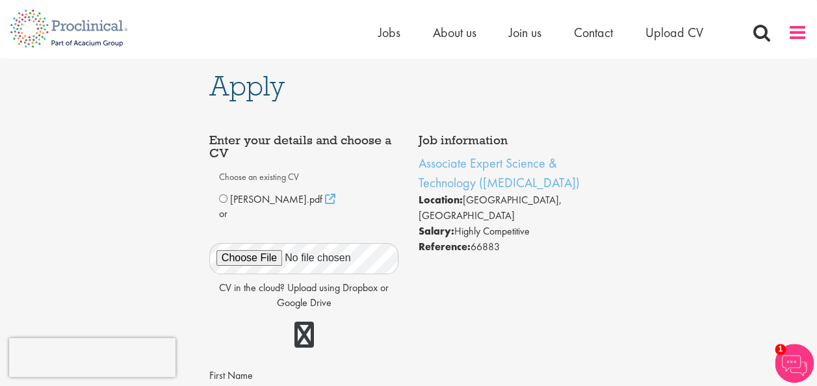
click at [797, 30] on span at bounding box center [798, 33] width 20 height 20
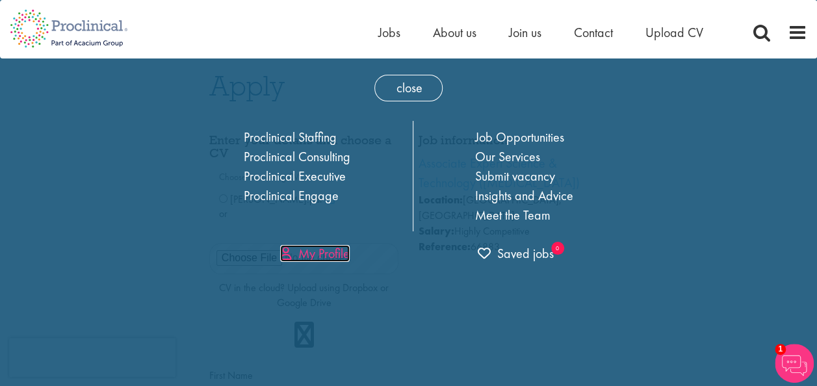
click at [315, 255] on link "My Profile" at bounding box center [315, 253] width 70 height 17
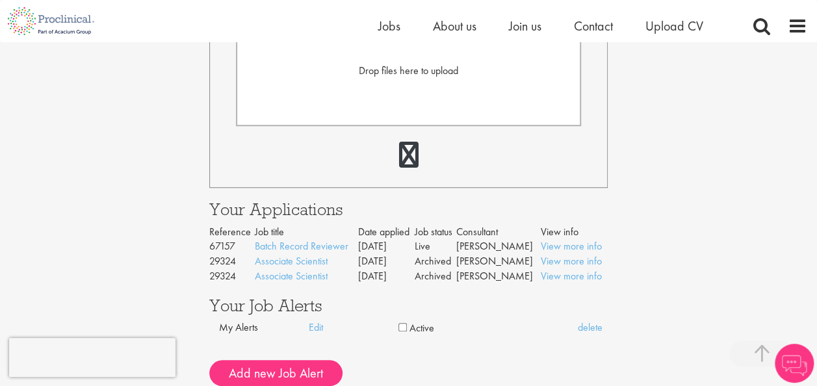
scroll to position [455, 0]
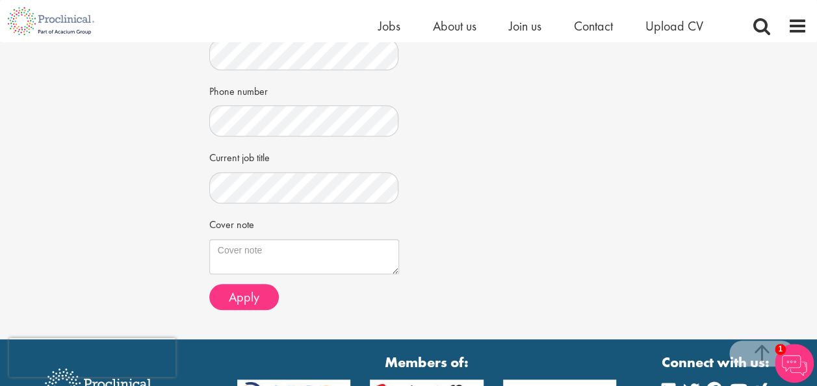
scroll to position [455, 0]
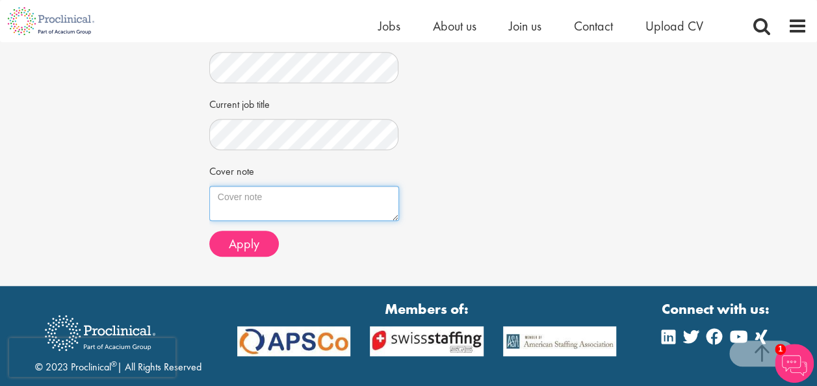
click at [236, 202] on textarea "Cover note" at bounding box center [304, 203] width 190 height 35
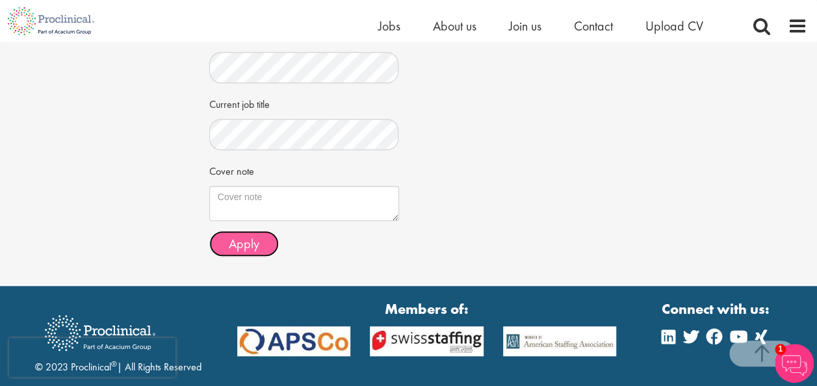
click at [239, 238] on span "Apply" at bounding box center [244, 243] width 31 height 17
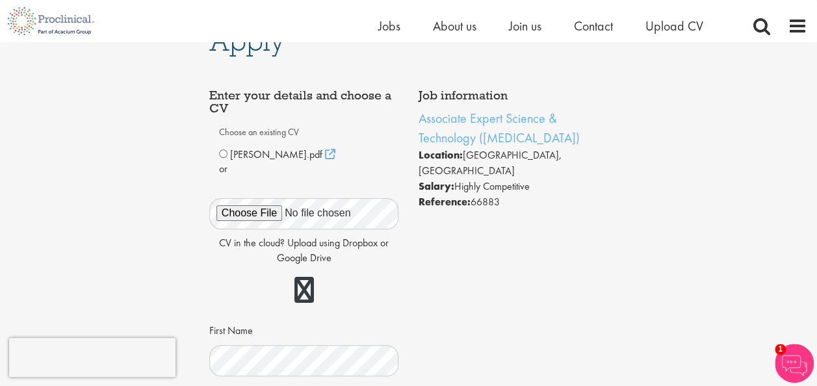
scroll to position [0, 0]
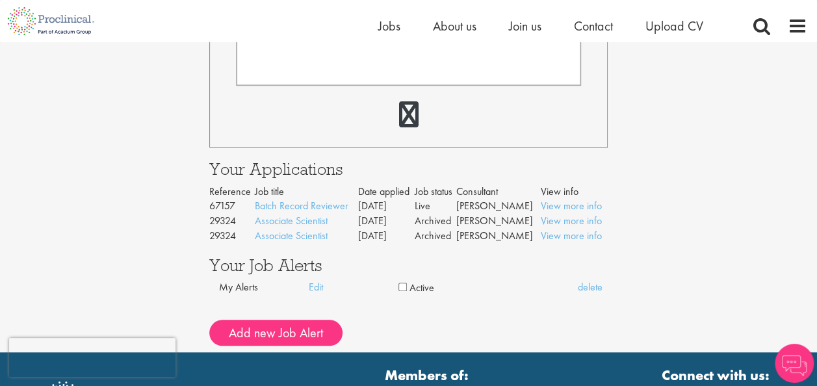
scroll to position [455, 0]
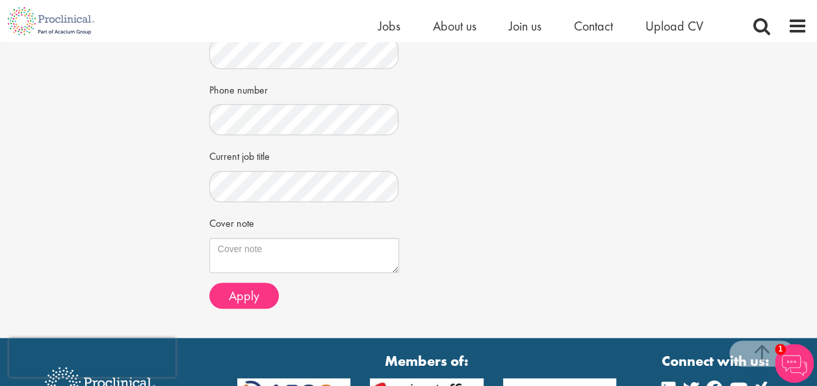
scroll to position [455, 0]
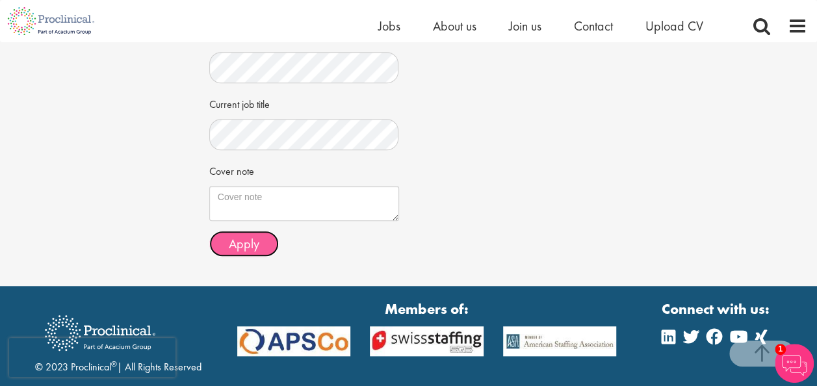
click at [243, 245] on span "Apply" at bounding box center [244, 243] width 31 height 17
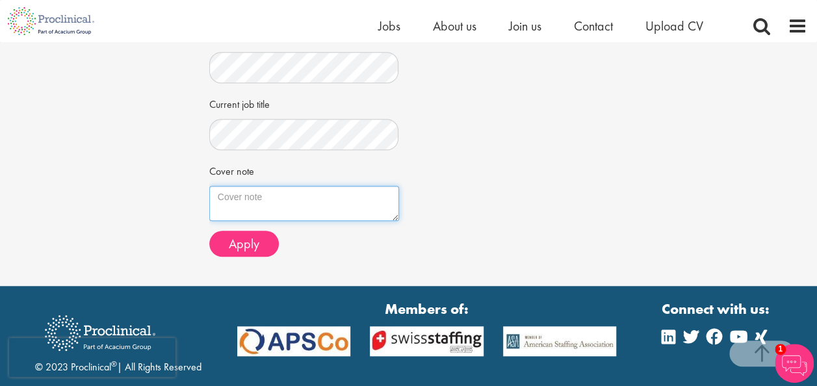
click at [232, 201] on textarea "Cover note" at bounding box center [304, 203] width 190 height 35
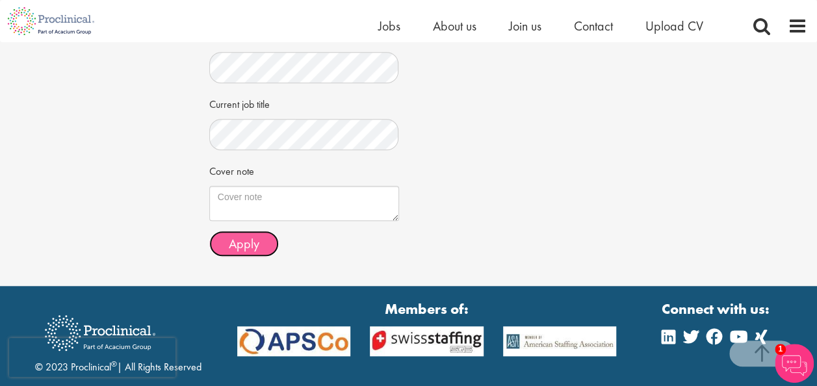
click at [245, 244] on span "Apply" at bounding box center [244, 243] width 31 height 17
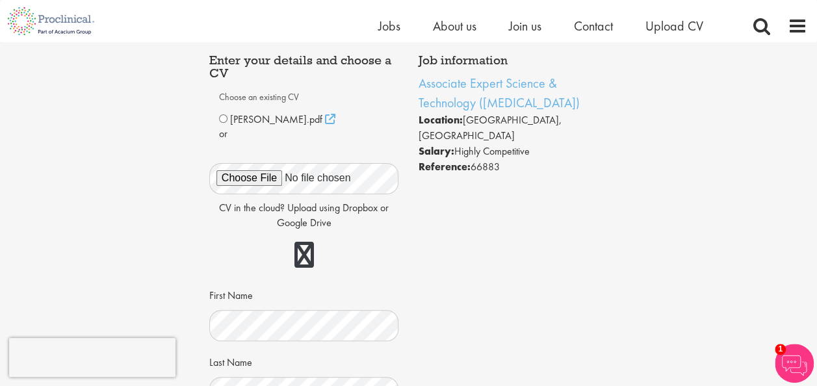
scroll to position [0, 0]
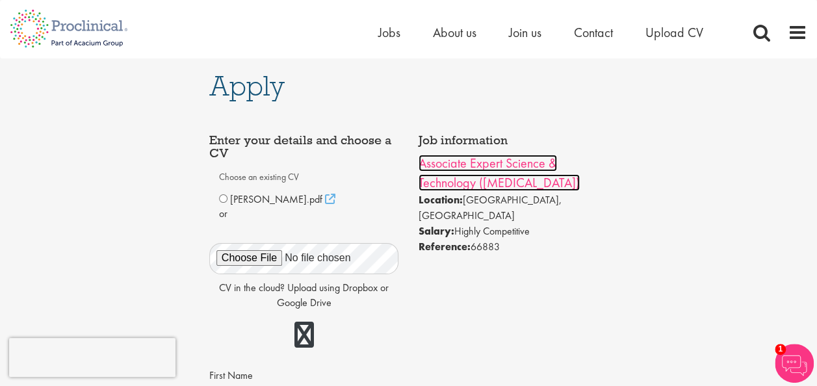
click at [503, 169] on link "Associate Expert Science & Technology ([MEDICAL_DATA])" at bounding box center [499, 173] width 161 height 36
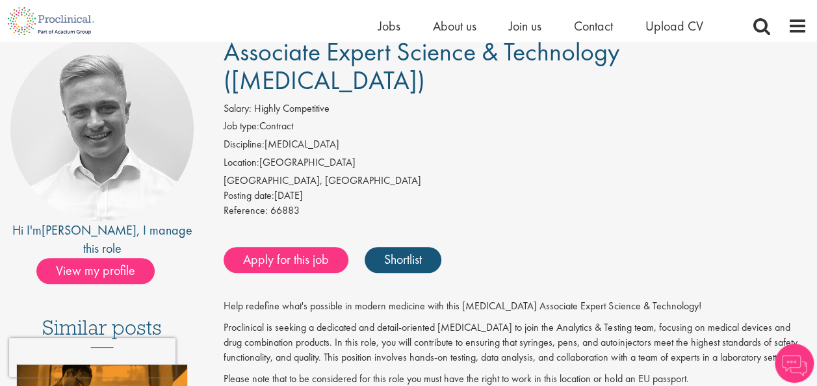
scroll to position [130, 0]
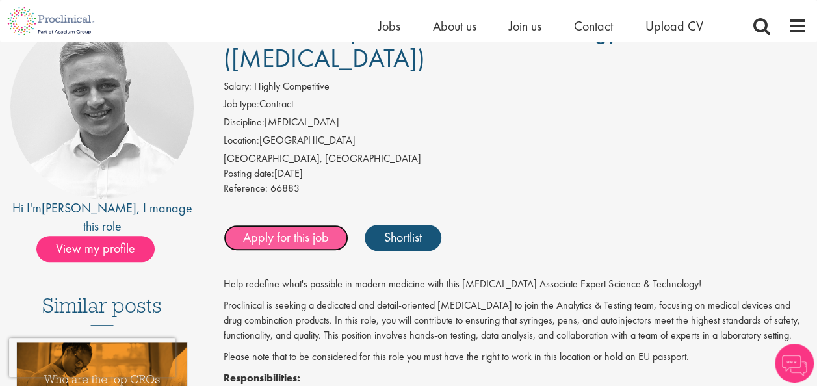
click at [295, 225] on link "Apply for this job" at bounding box center [286, 238] width 125 height 26
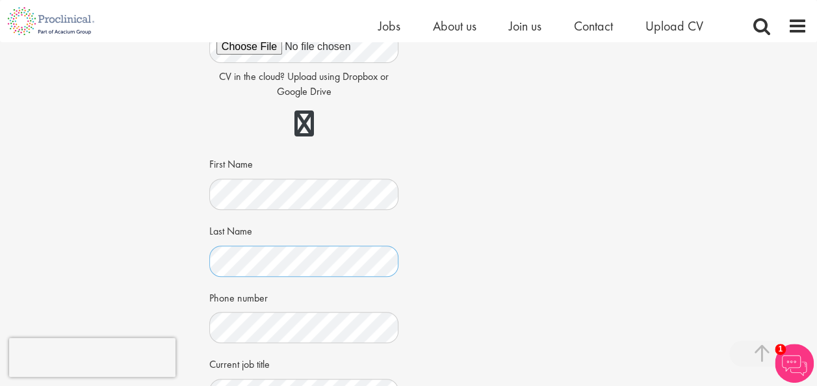
scroll to position [325, 0]
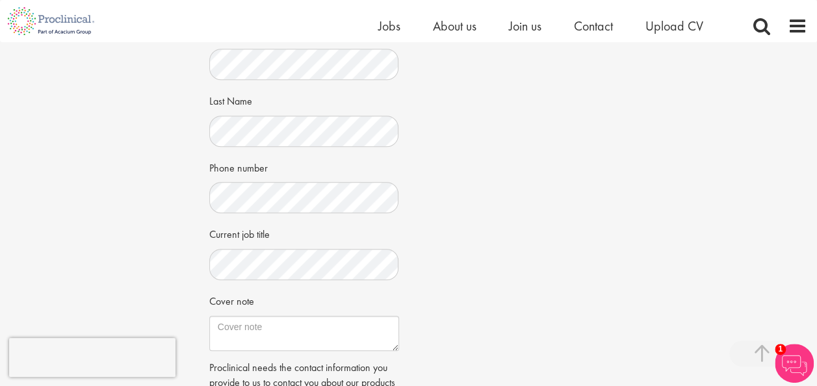
click at [183, 246] on div "Apply Job information Associate Expert Science & Technology (Lab Technician) Lo…" at bounding box center [408, 122] width 837 height 810
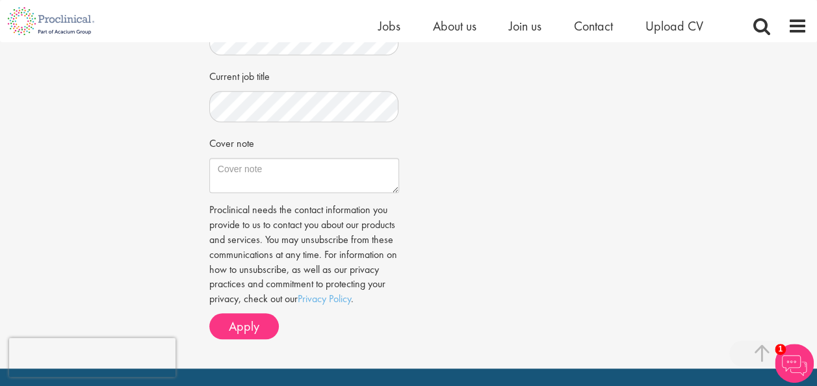
scroll to position [520, 0]
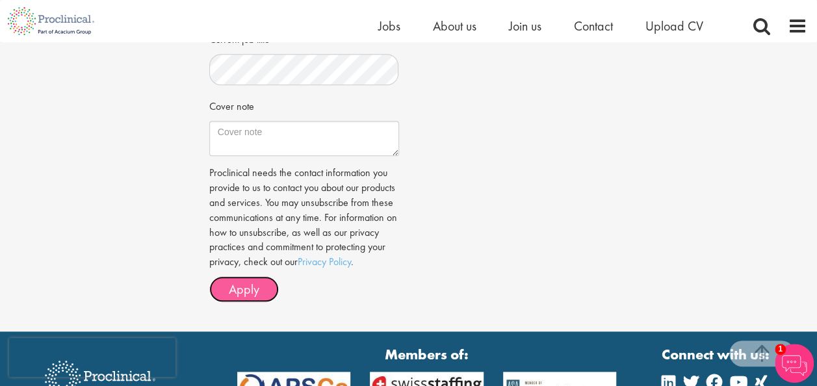
click at [230, 298] on span "Apply" at bounding box center [244, 289] width 31 height 17
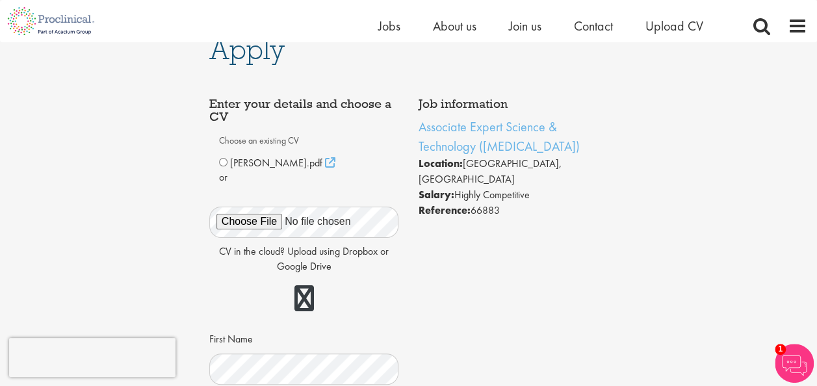
scroll to position [0, 0]
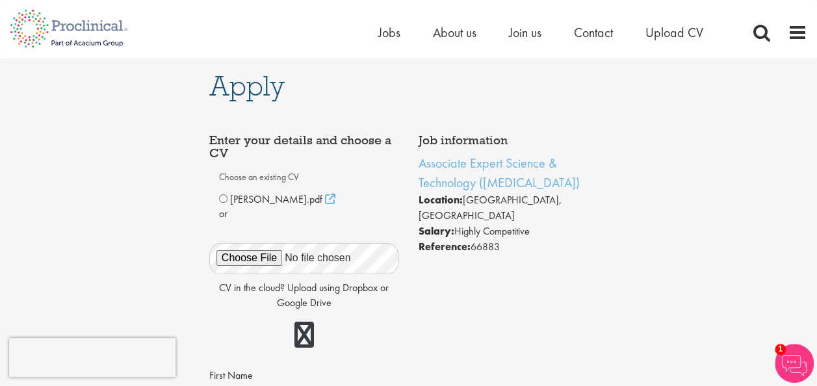
click at [812, 27] on div "Home Jobs About us Join us Contact Upload CV" at bounding box center [408, 24] width 817 height 49
click at [788, 36] on span at bounding box center [798, 33] width 20 height 20
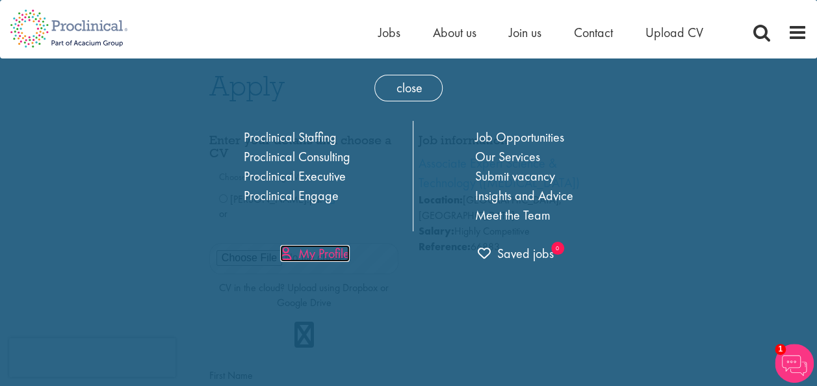
click at [320, 259] on link "My Profile" at bounding box center [315, 253] width 70 height 17
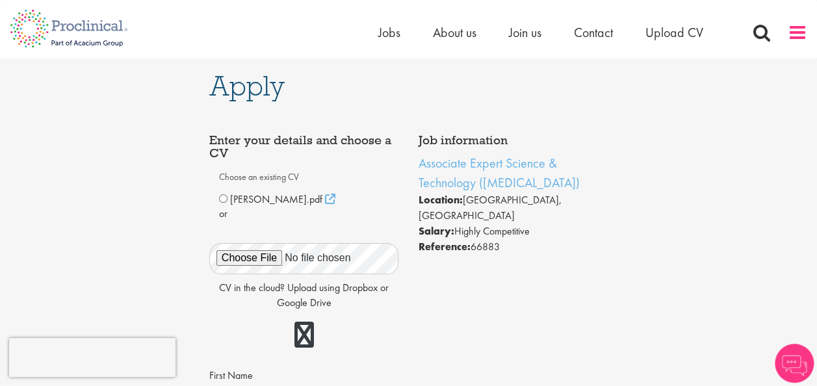
click at [793, 30] on span at bounding box center [798, 33] width 20 height 20
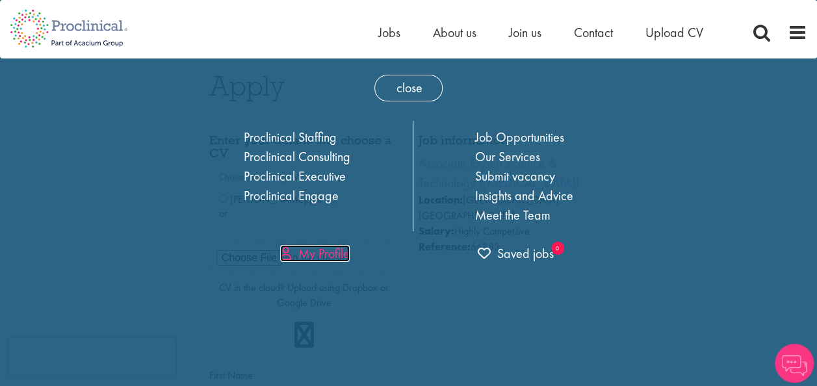
click at [334, 245] on link "My Profile" at bounding box center [315, 253] width 70 height 17
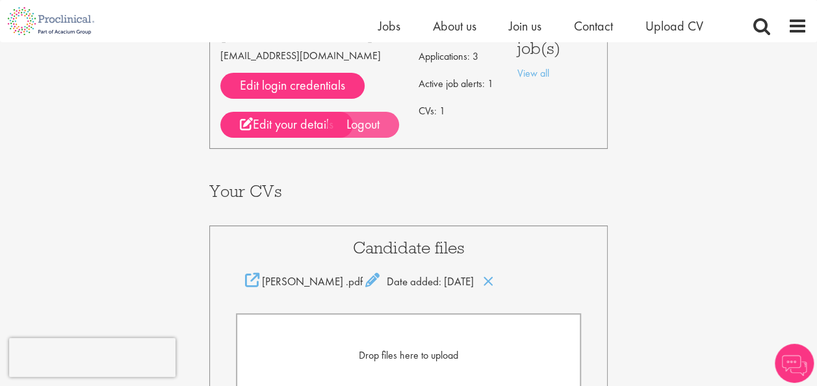
click at [364, 116] on div "Logout" at bounding box center [363, 125] width 72 height 26
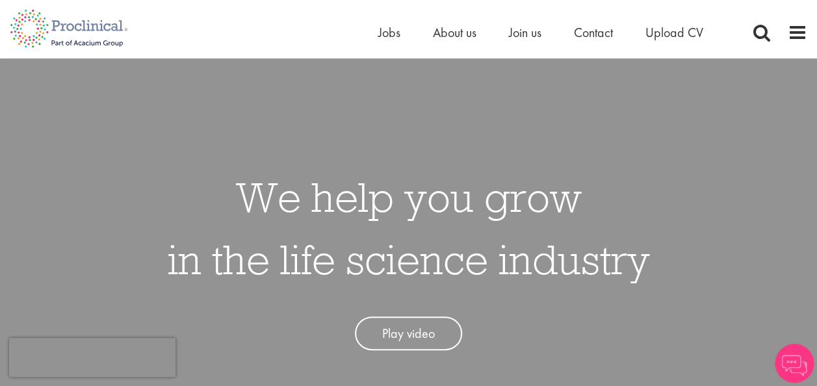
click at [782, 31] on div "Home Jobs About us Join us Contact Upload CV" at bounding box center [592, 36] width 429 height 26
click at [795, 35] on span at bounding box center [798, 33] width 20 height 20
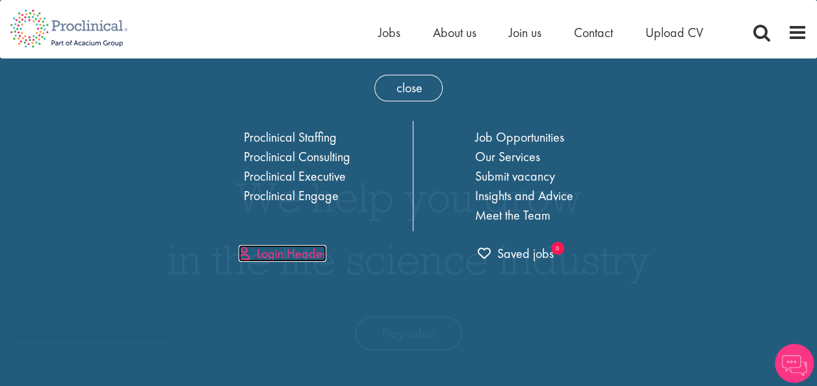
click at [290, 248] on link "Login Header" at bounding box center [283, 253] width 88 height 17
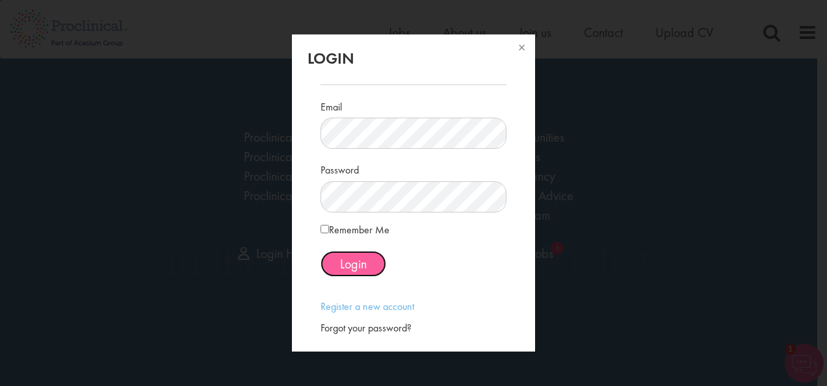
click at [360, 261] on span "Login" at bounding box center [353, 264] width 27 height 17
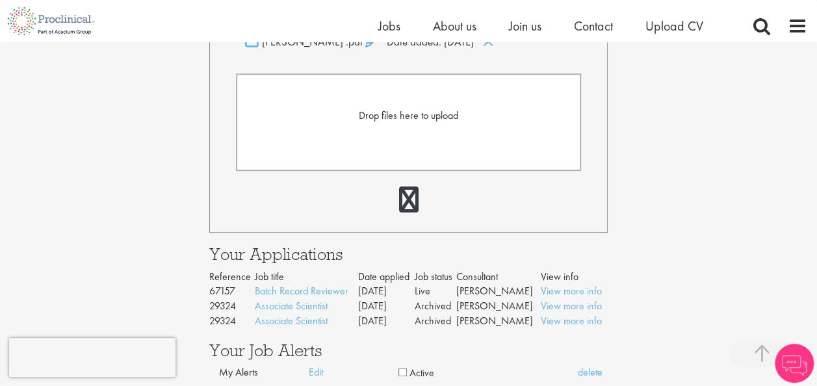
scroll to position [390, 0]
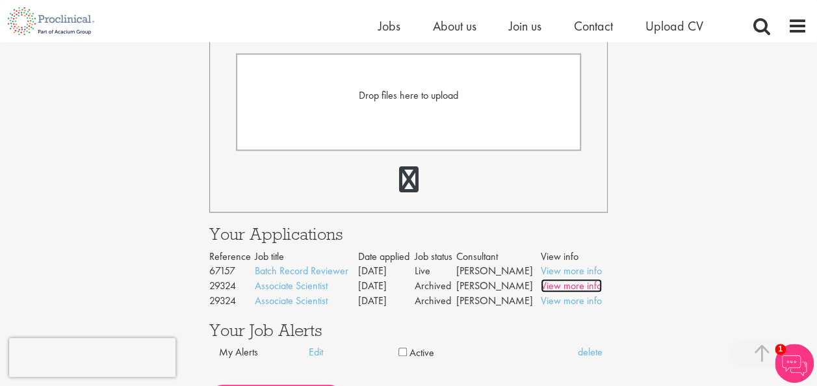
click at [557, 287] on link "View more info" at bounding box center [571, 286] width 61 height 14
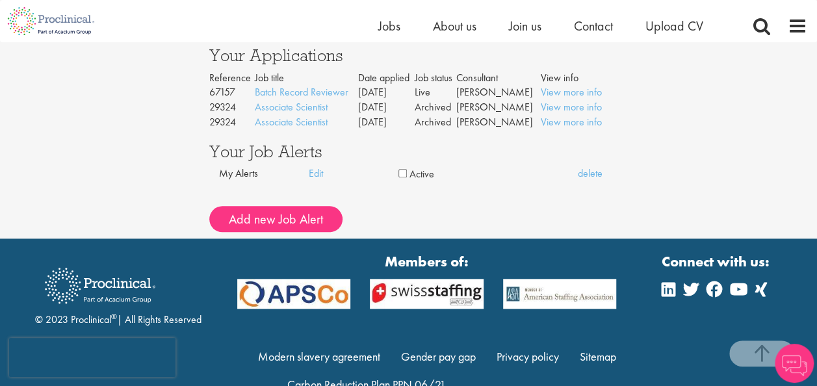
scroll to position [540, 0]
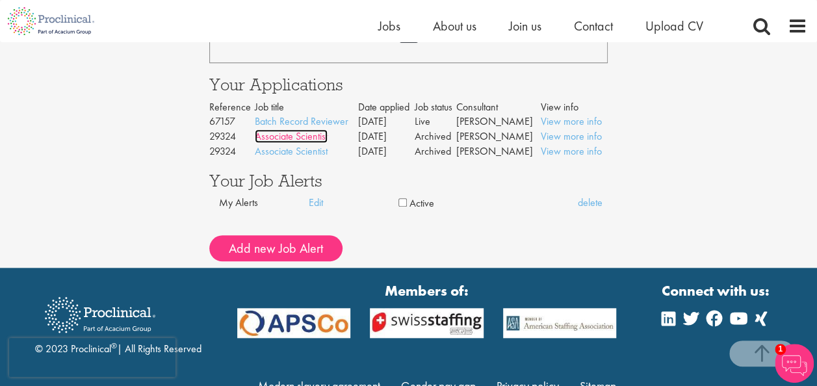
click at [308, 134] on link "Associate Scientist" at bounding box center [291, 136] width 73 height 14
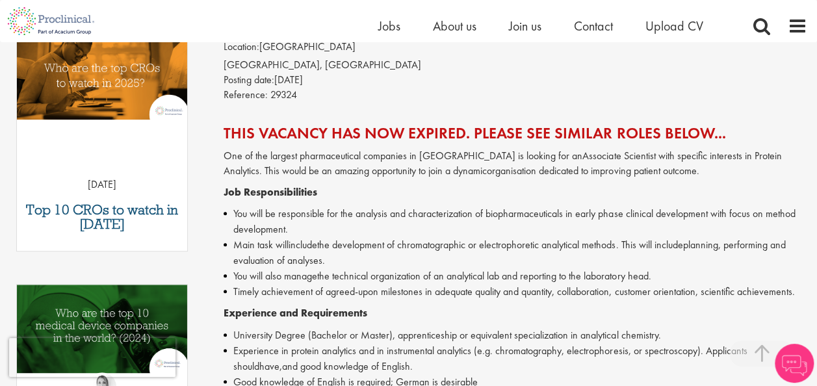
scroll to position [325, 0]
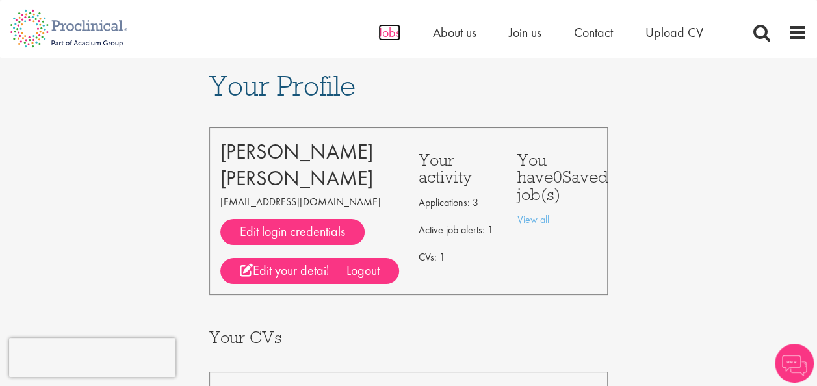
click at [382, 30] on span "Jobs" at bounding box center [389, 32] width 22 height 17
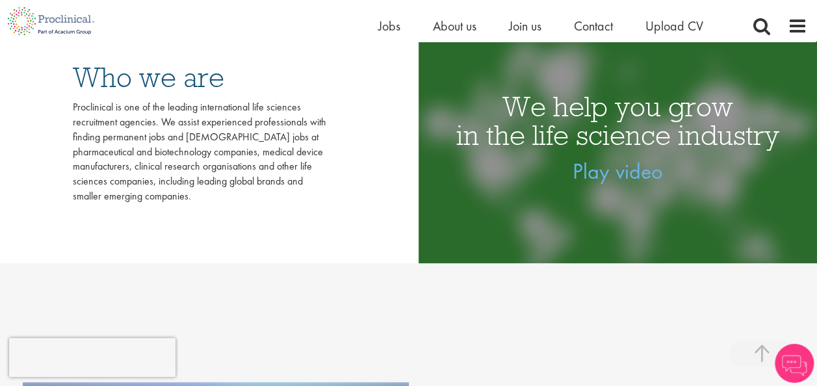
scroll to position [260, 0]
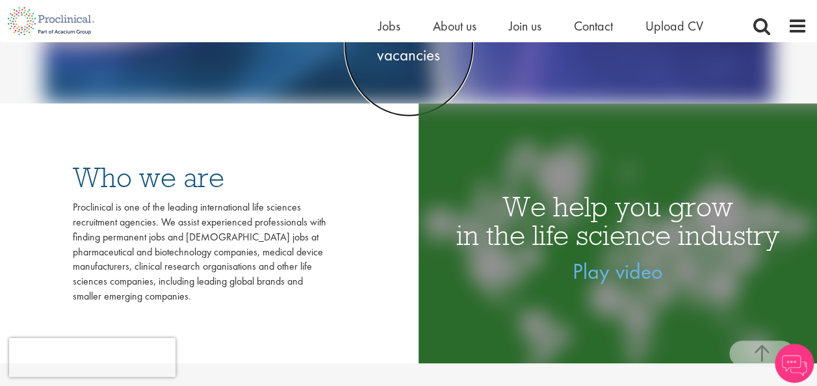
click at [410, 60] on span "See latest vacancies" at bounding box center [409, 44] width 130 height 39
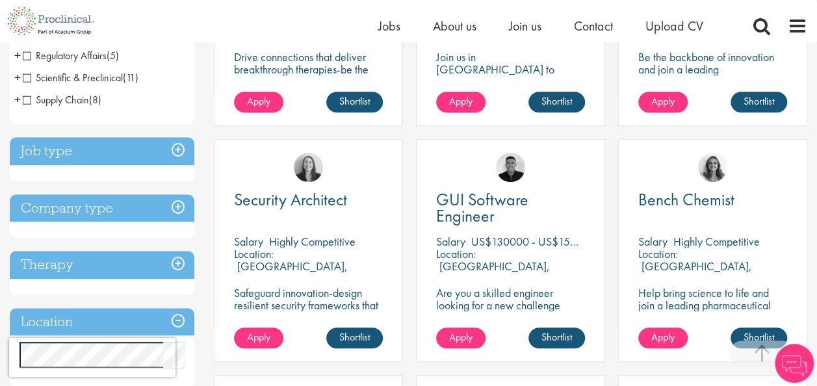
scroll to position [585, 0]
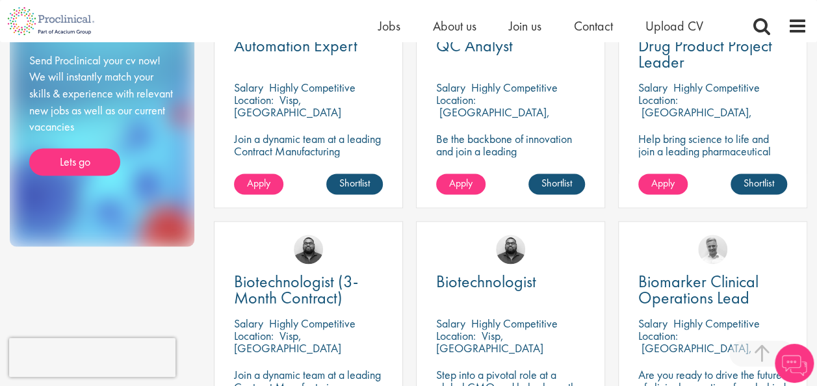
scroll to position [975, 0]
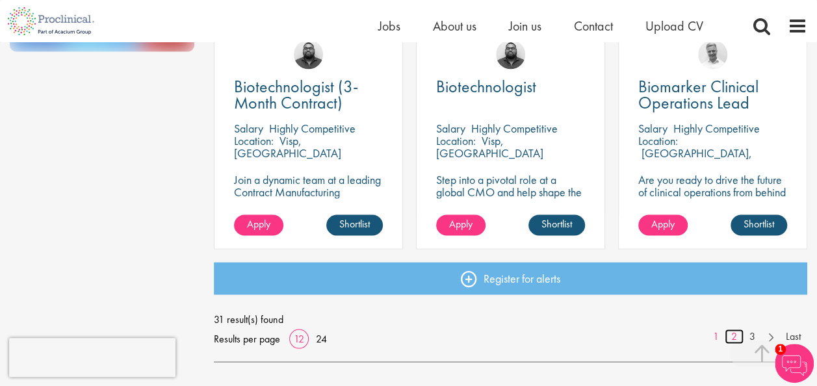
click at [736, 335] on link "2" at bounding box center [734, 336] width 19 height 15
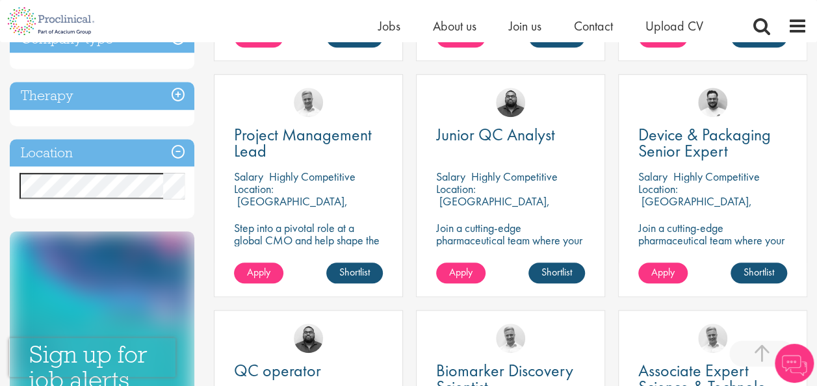
scroll to position [650, 0]
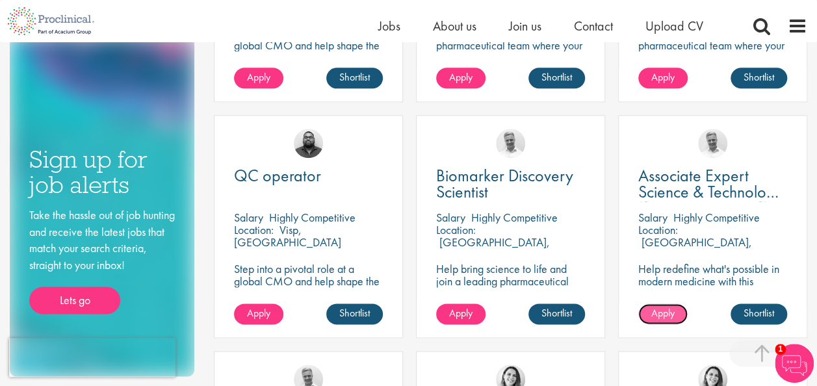
click at [675, 313] on span "Apply" at bounding box center [663, 313] width 23 height 14
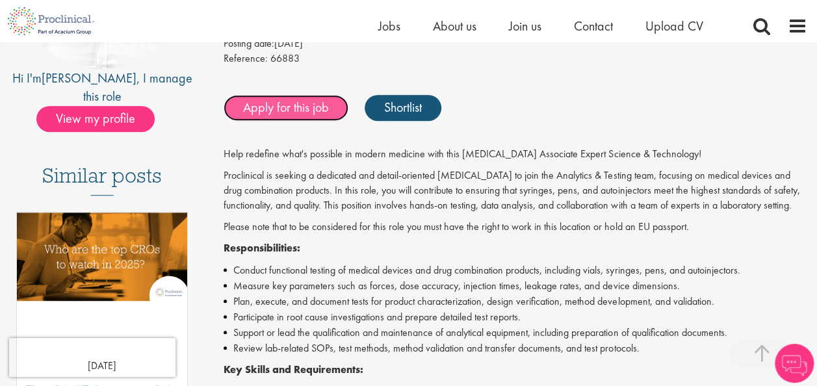
click at [272, 95] on link "Apply for this job" at bounding box center [286, 108] width 125 height 26
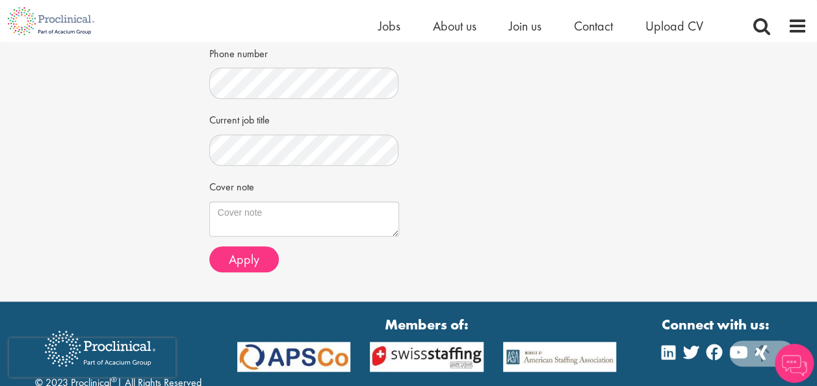
scroll to position [520, 0]
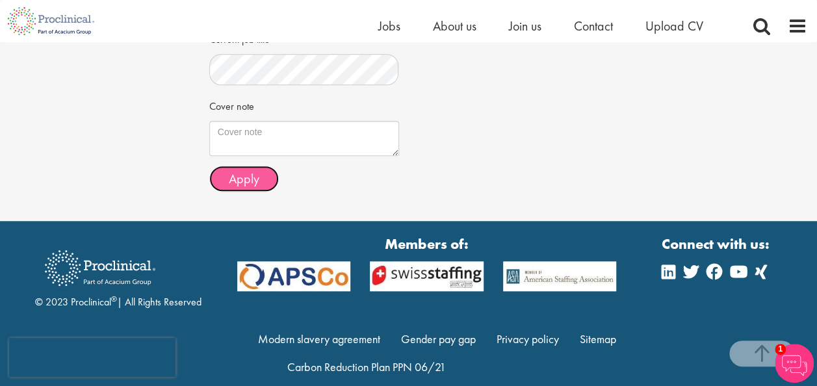
click at [250, 173] on span "Apply" at bounding box center [244, 178] width 31 height 17
click at [232, 184] on span "Apply" at bounding box center [244, 178] width 31 height 17
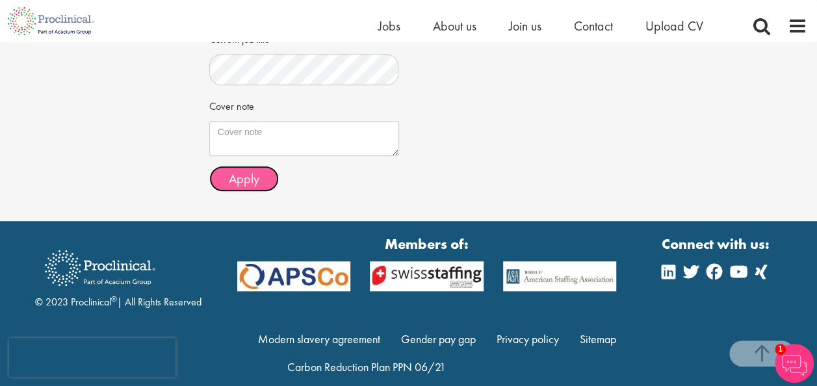
click at [232, 184] on span "Apply" at bounding box center [244, 178] width 31 height 17
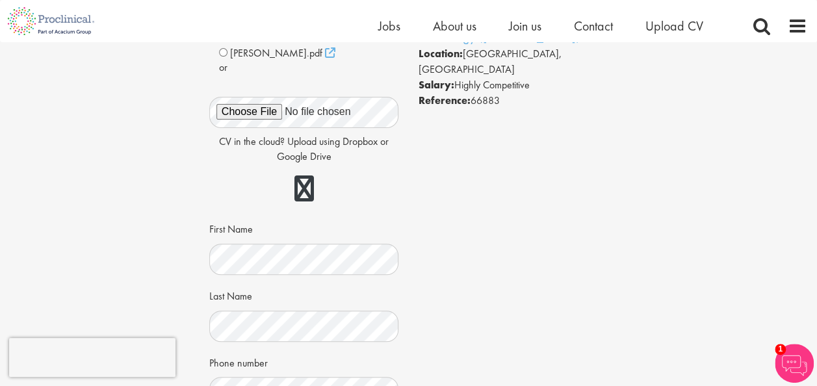
scroll to position [325, 0]
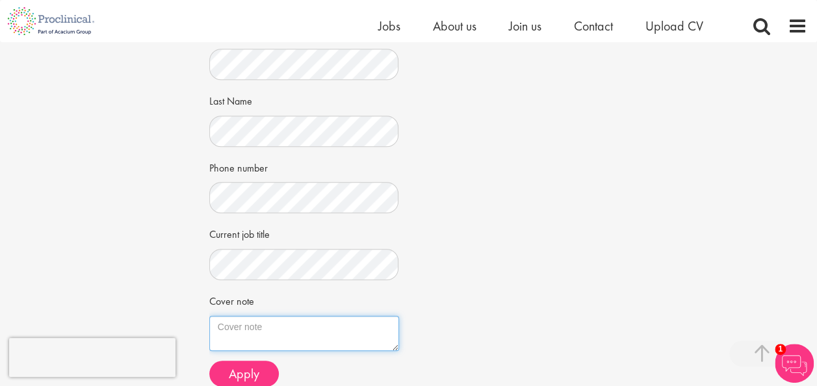
click at [237, 328] on textarea "Cover note" at bounding box center [304, 333] width 190 height 35
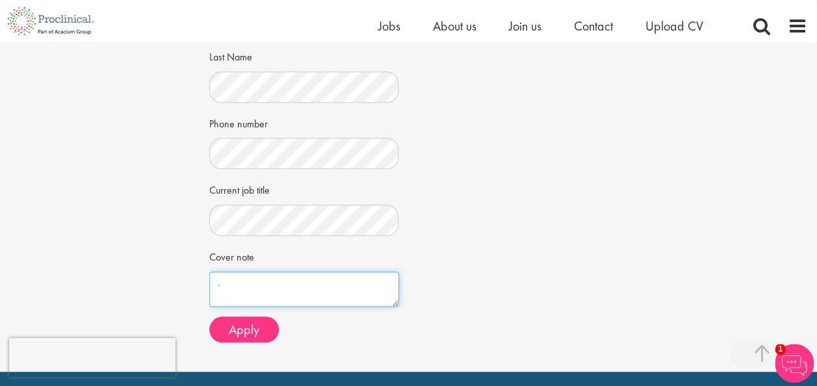
scroll to position [390, 0]
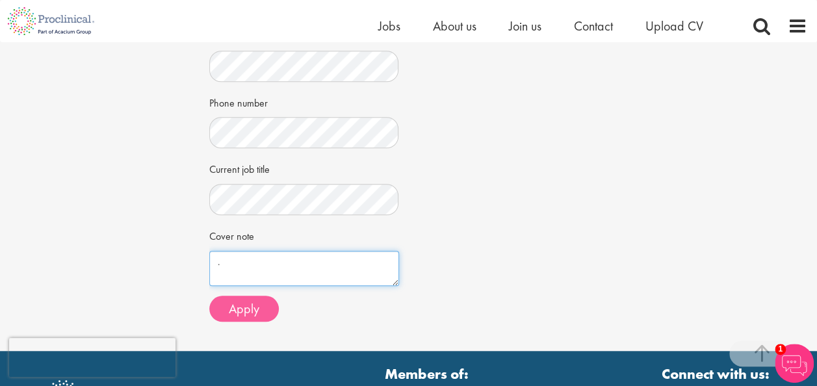
type textarea "."
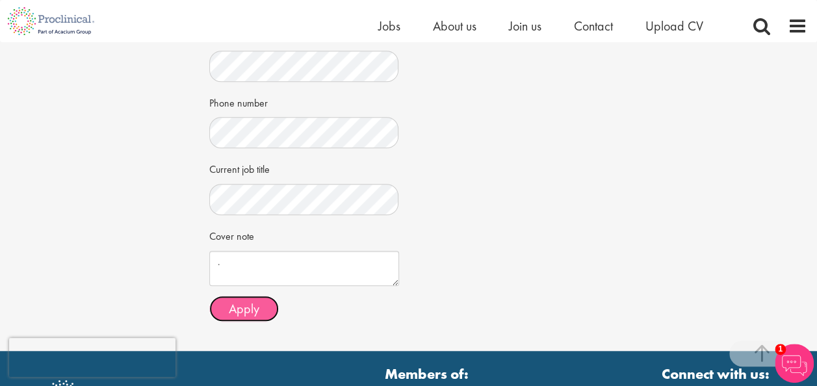
click at [241, 304] on span "Apply" at bounding box center [244, 308] width 31 height 17
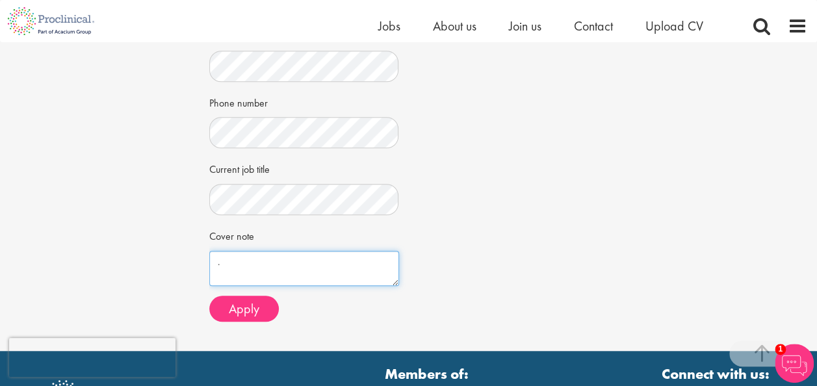
click at [216, 261] on textarea "." at bounding box center [304, 268] width 190 height 35
click at [220, 261] on textarea "." at bounding box center [304, 268] width 190 height 35
click at [178, 234] on div "Apply Job information Associate Expert Science & Technology (Lab Technician) Lo…" at bounding box center [408, 1] width 837 height 699
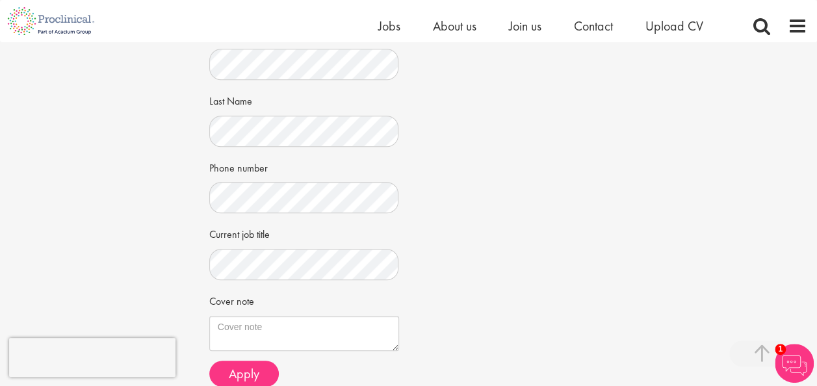
scroll to position [0, 0]
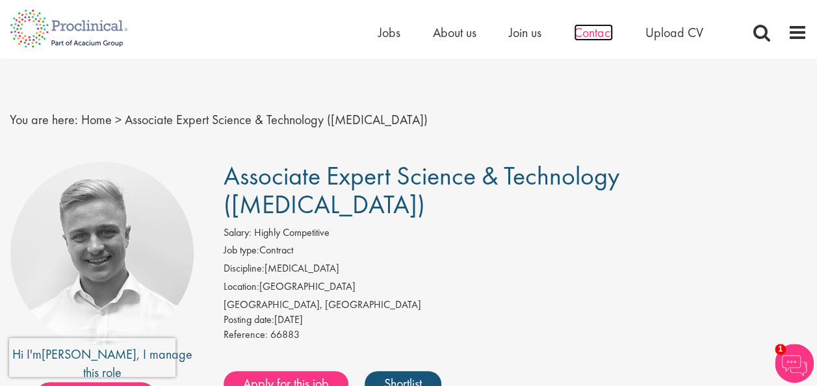
click at [593, 30] on span "Contact" at bounding box center [593, 32] width 39 height 17
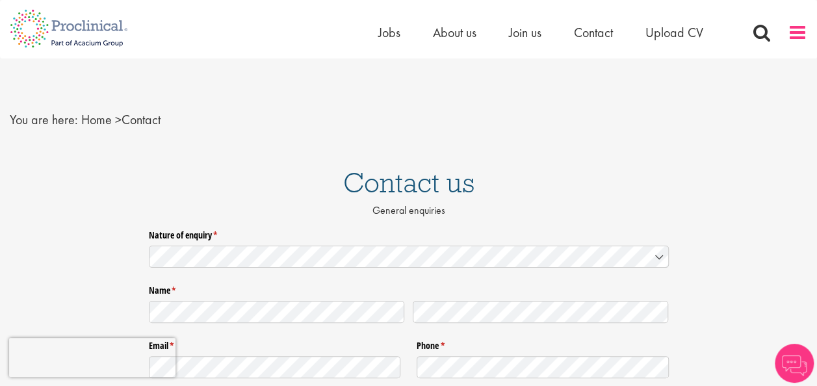
click at [794, 33] on span at bounding box center [798, 33] width 20 height 20
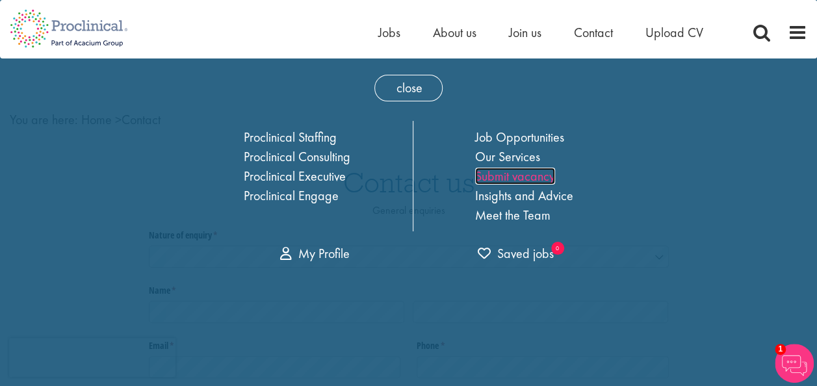
click at [494, 179] on link "Submit vacancy" at bounding box center [515, 176] width 80 height 17
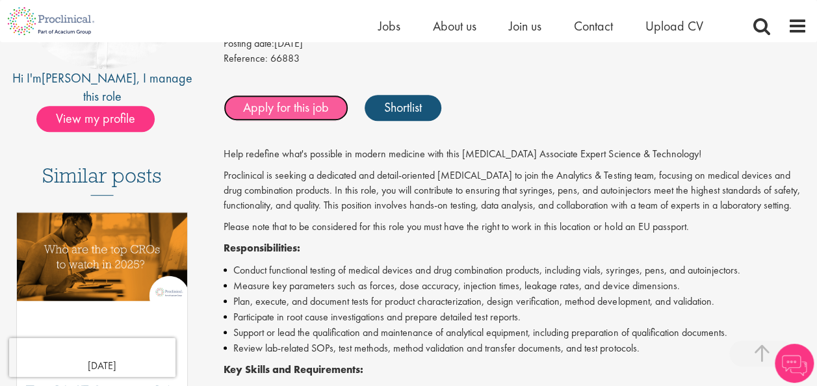
click at [280, 95] on link "Apply for this job" at bounding box center [286, 108] width 125 height 26
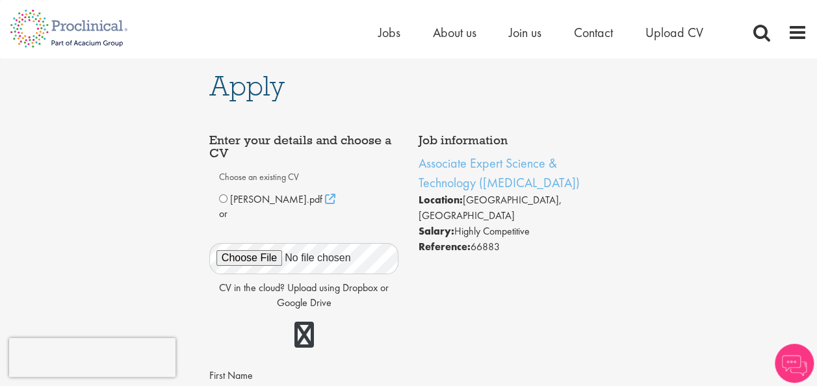
click at [267, 201] on span "[PERSON_NAME].pdf" at bounding box center [276, 199] width 92 height 14
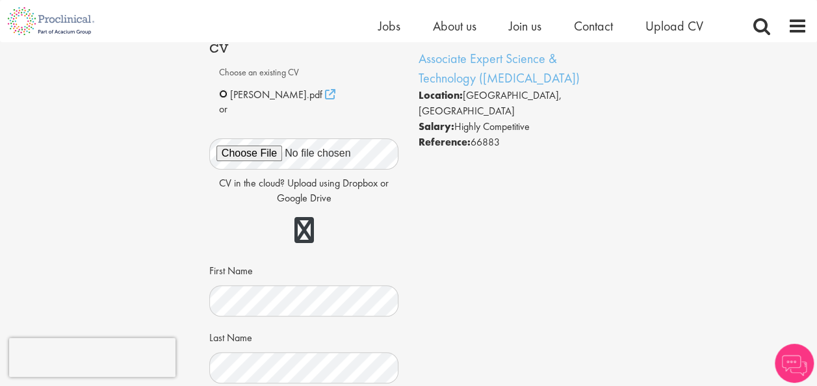
scroll to position [130, 0]
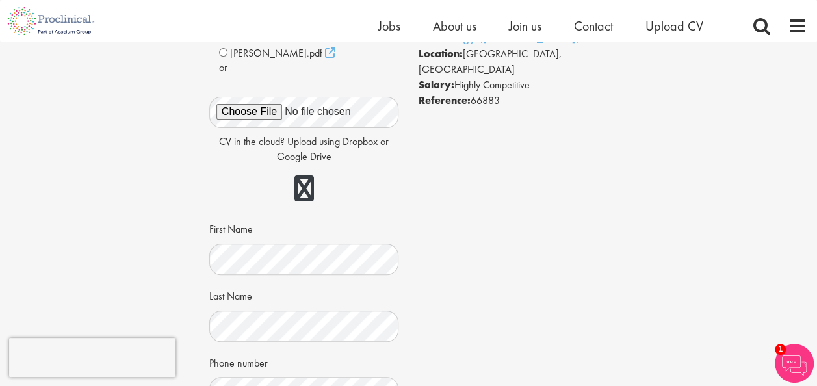
click at [401, 179] on div "Enter your details and choose a CV Choose an existing CV [PERSON_NAME].pdf" at bounding box center [304, 341] width 209 height 721
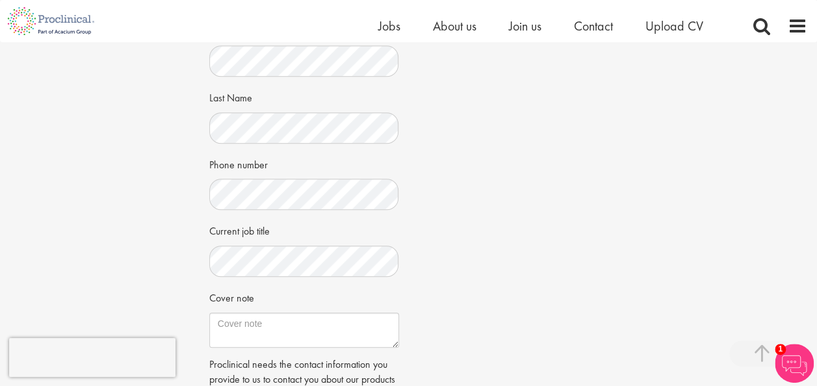
scroll to position [455, 0]
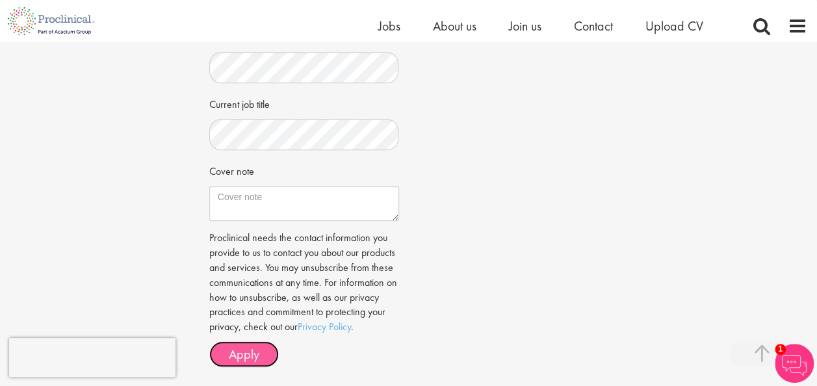
click at [245, 357] on button "Apply" at bounding box center [244, 354] width 70 height 26
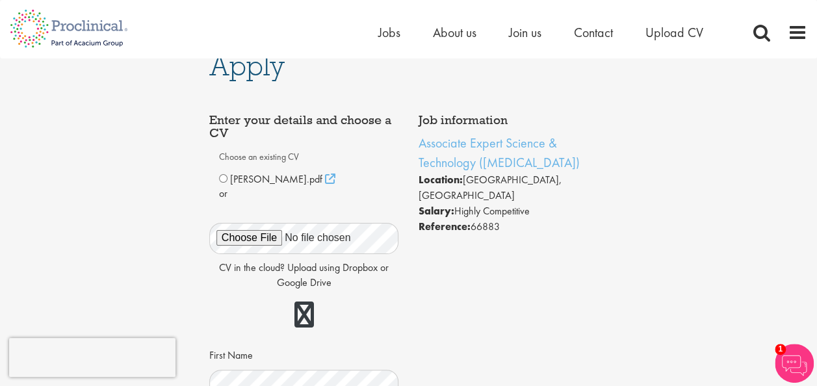
scroll to position [0, 0]
